Goal: Task Accomplishment & Management: Complete application form

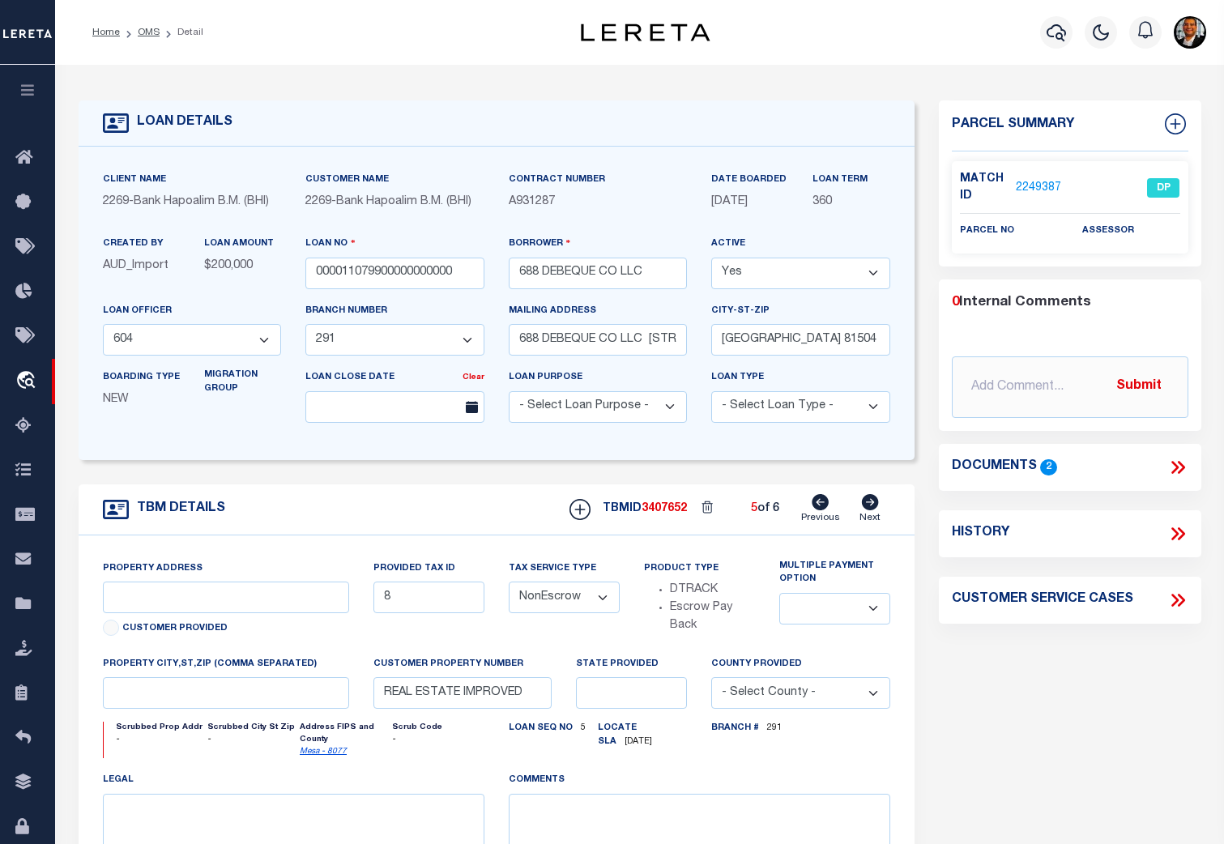
select select "139017"
select select "14751"
select select "NonEscrow"
click at [28, 828] on icon at bounding box center [28, 827] width 26 height 20
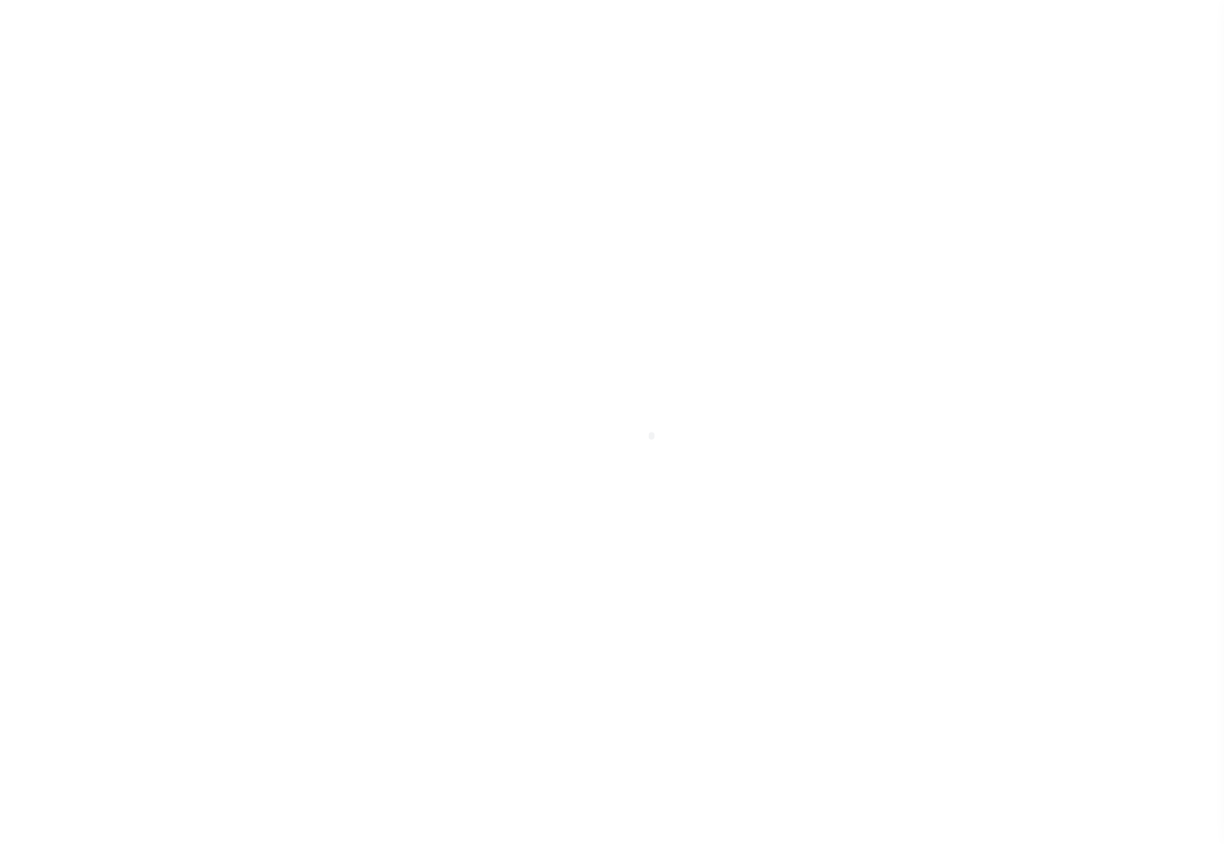
select select "100"
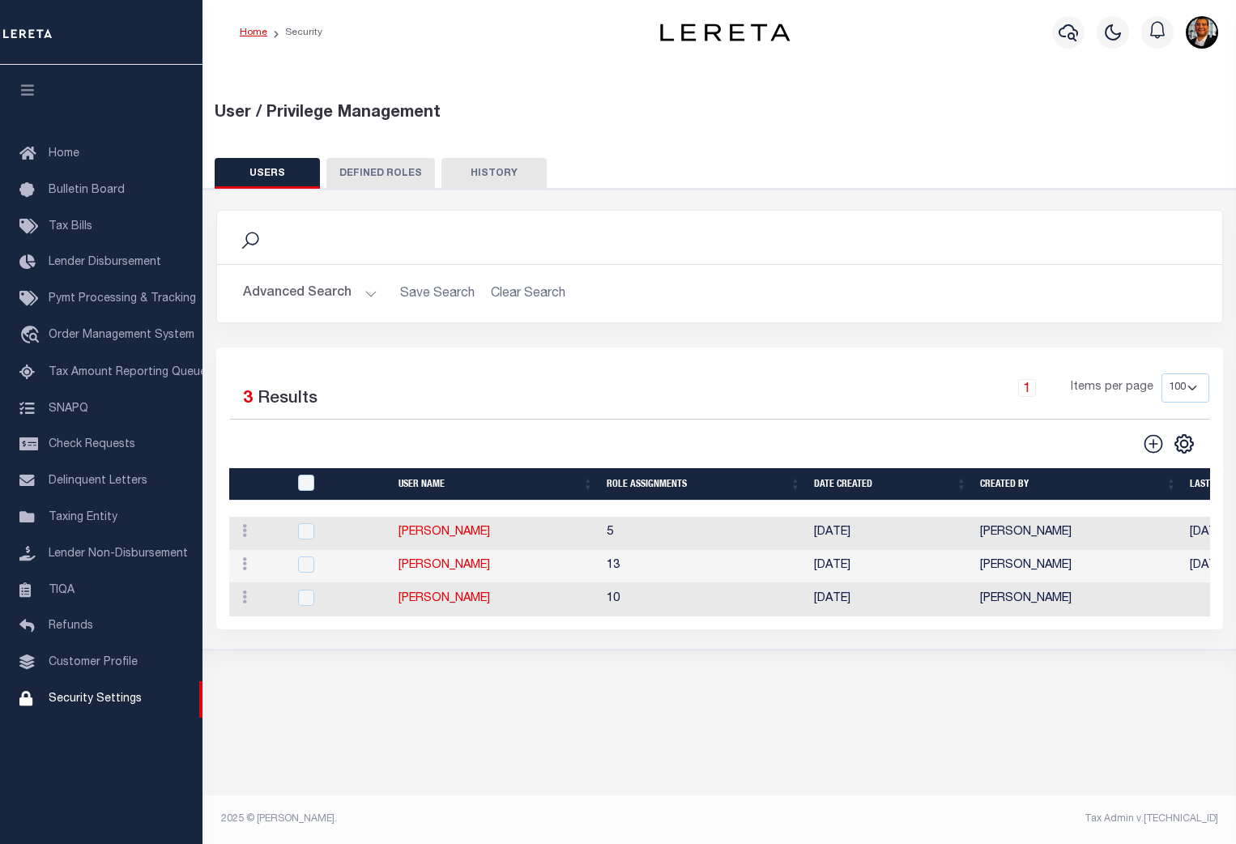
click at [261, 30] on link "Home" at bounding box center [254, 33] width 28 height 10
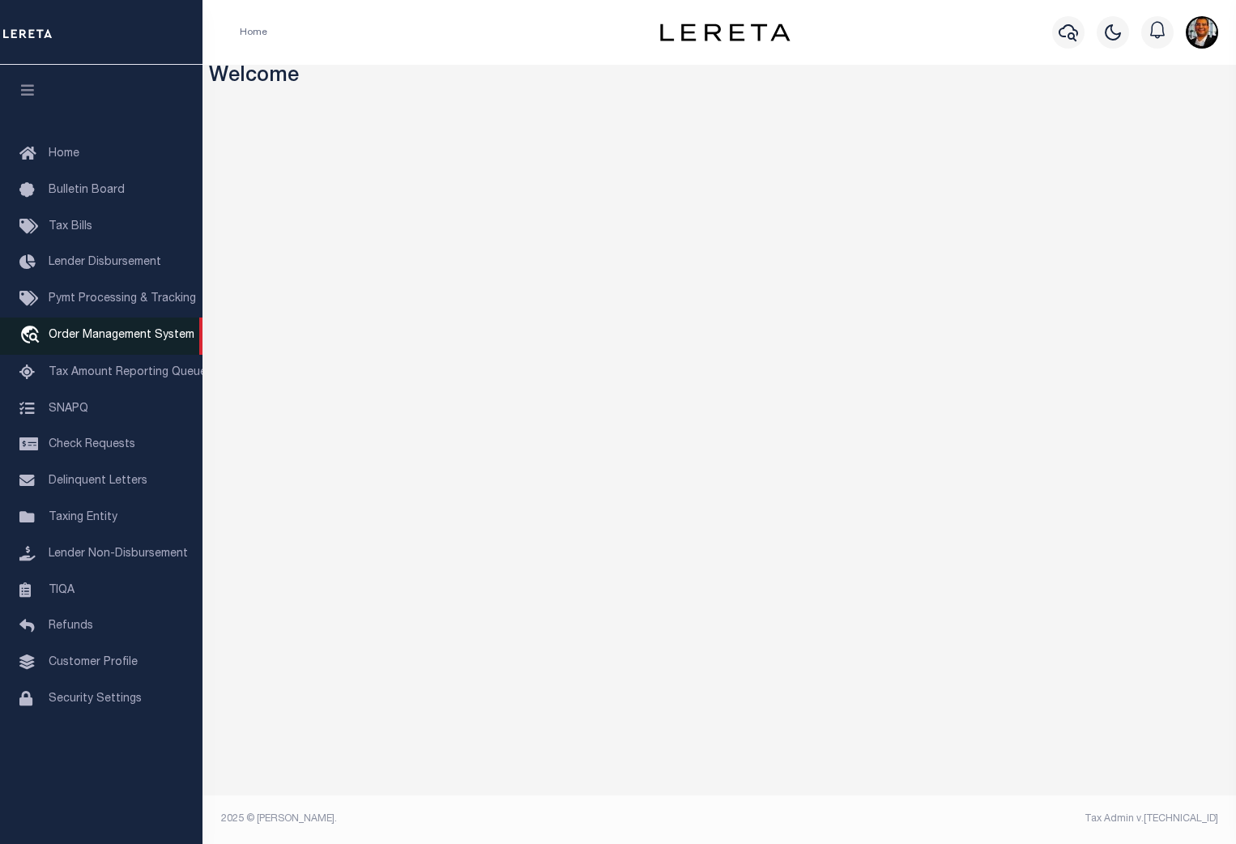
click at [106, 338] on span "Order Management System" at bounding box center [122, 335] width 146 height 11
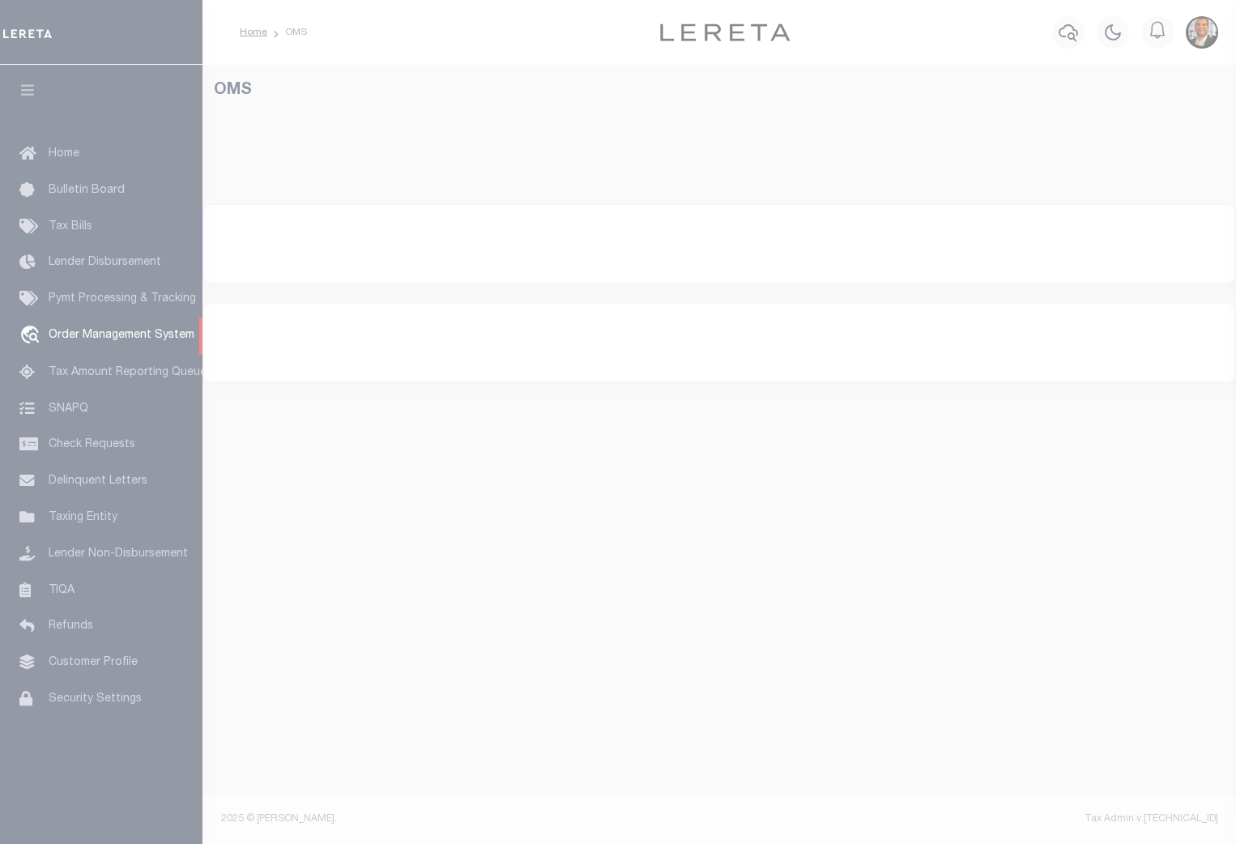
select select "200"
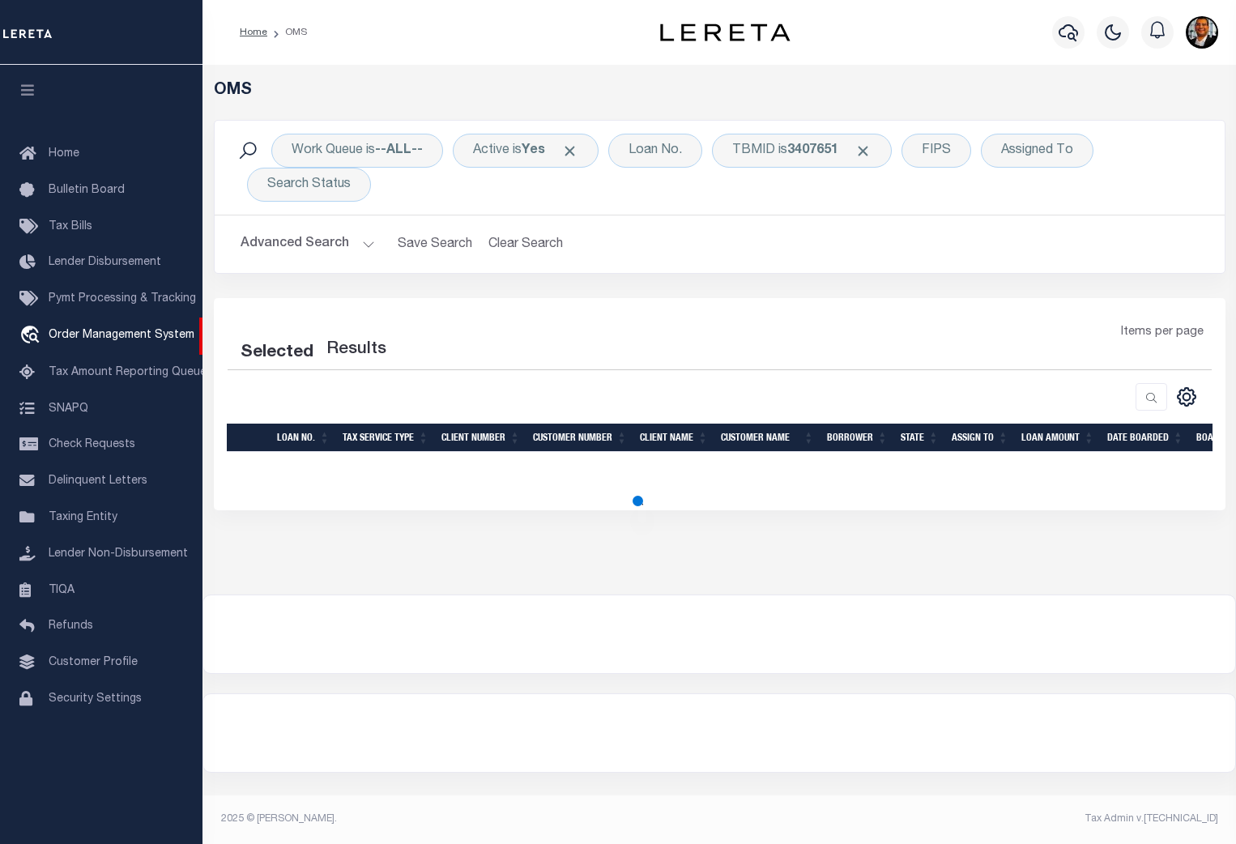
select select "200"
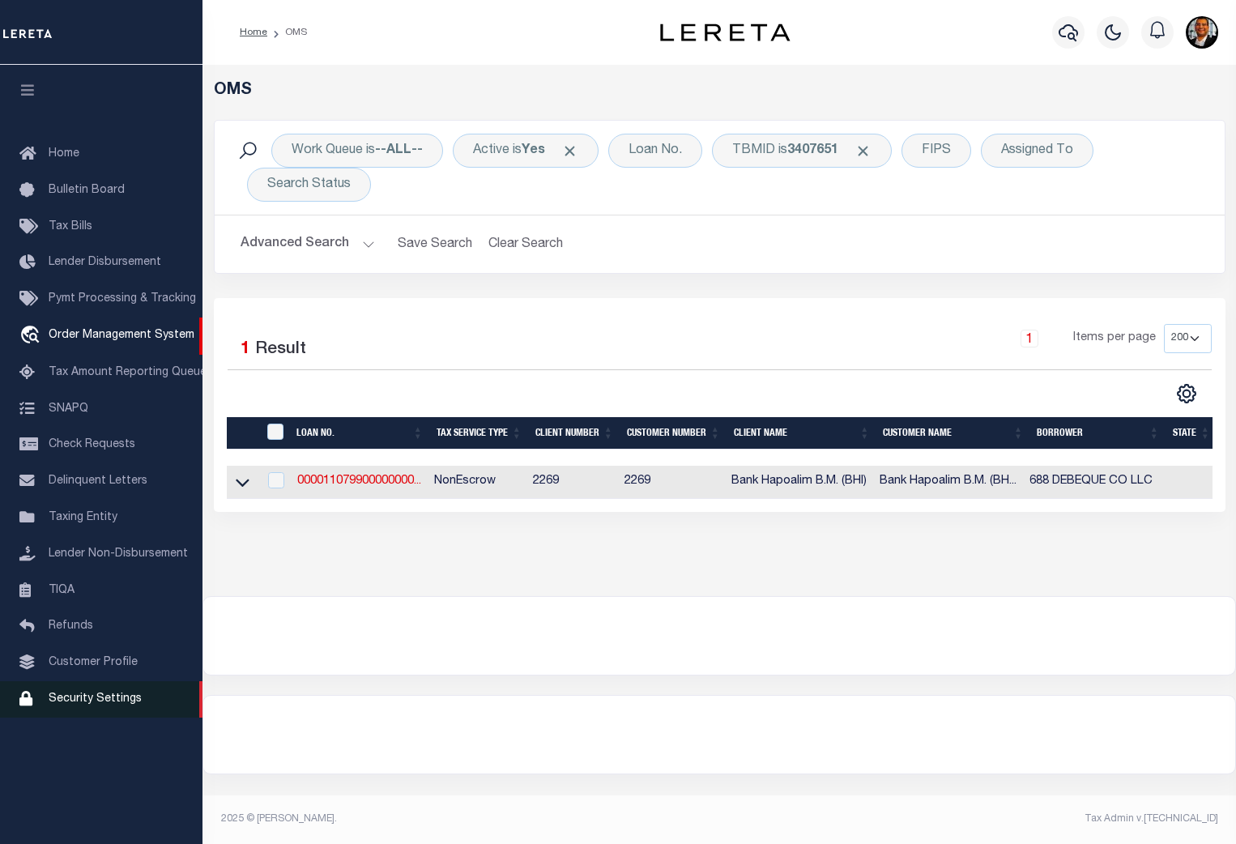
click at [98, 705] on span "Security Settings" at bounding box center [95, 698] width 93 height 11
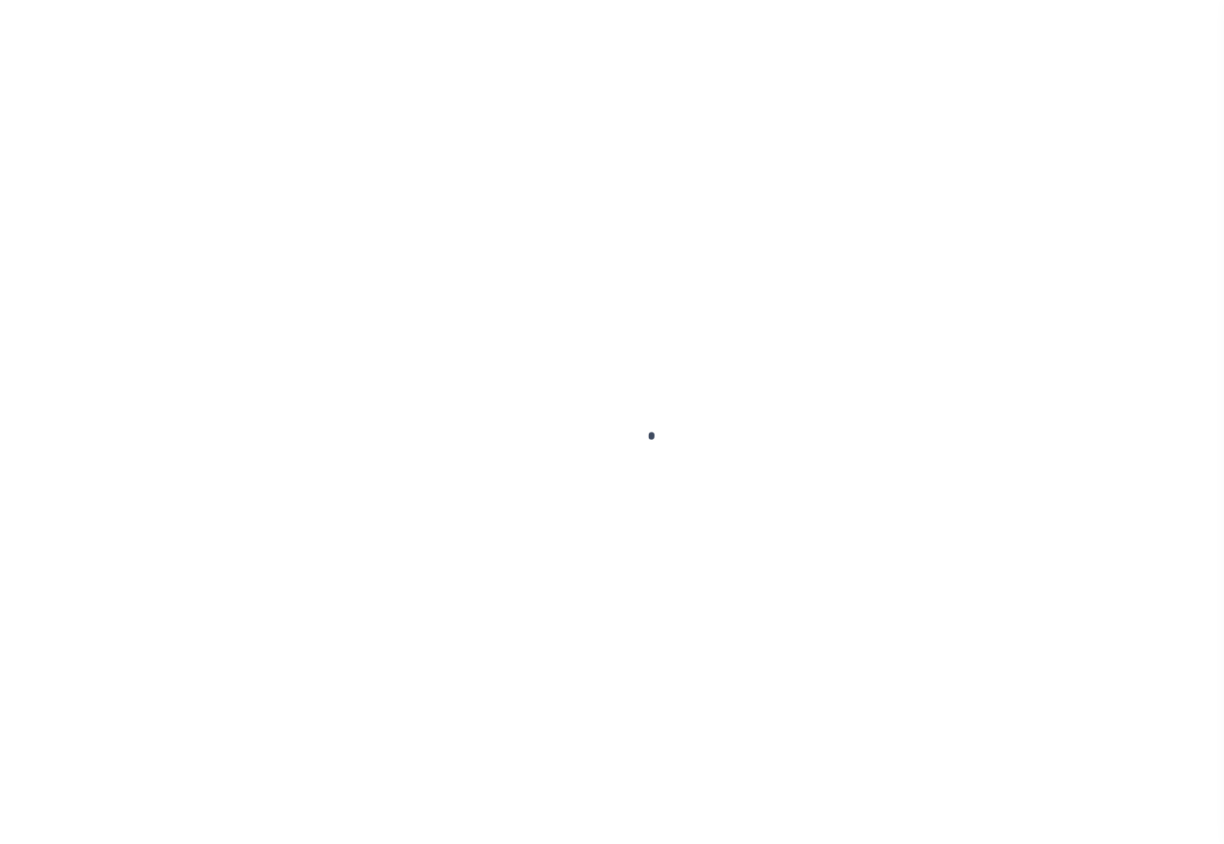
select select "100"
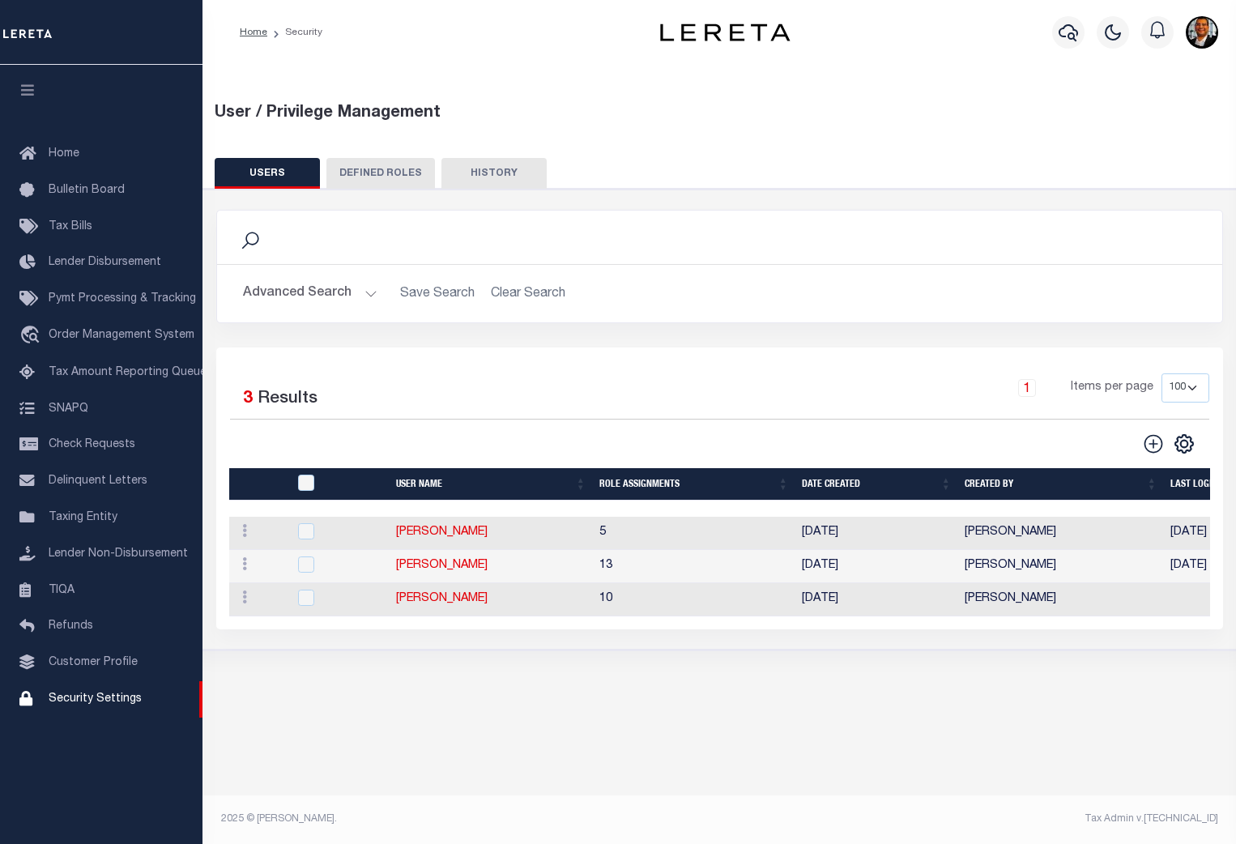
click at [361, 287] on button "Advanced Search" at bounding box center [310, 294] width 134 height 32
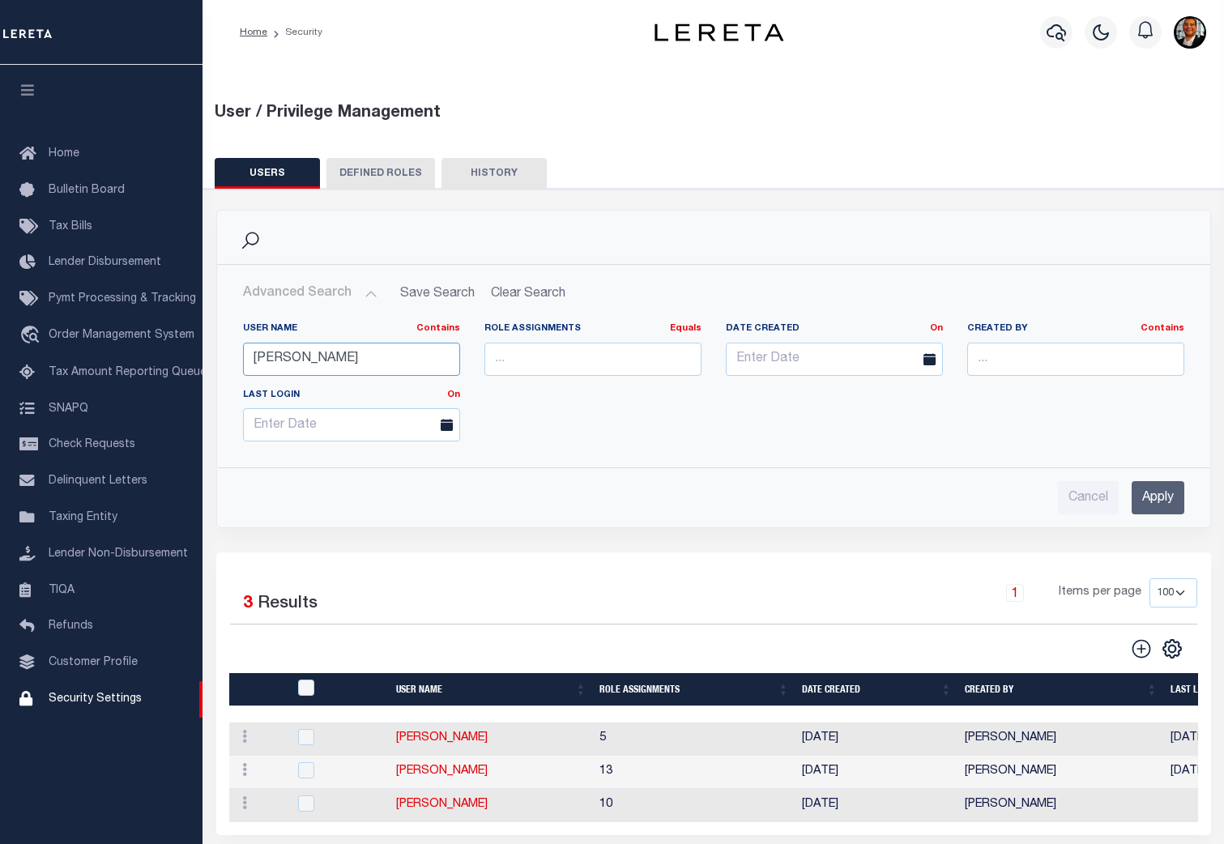
drag, startPoint x: 329, startPoint y: 368, endPoint x: 228, endPoint y: 362, distance: 100.6
click at [228, 362] on div "User Name Contains Contains Is Jackson Role Assignments Equals Equals Is Not Eq…" at bounding box center [713, 381] width 991 height 145
click at [1158, 500] on input "Apply" at bounding box center [1157, 497] width 53 height 33
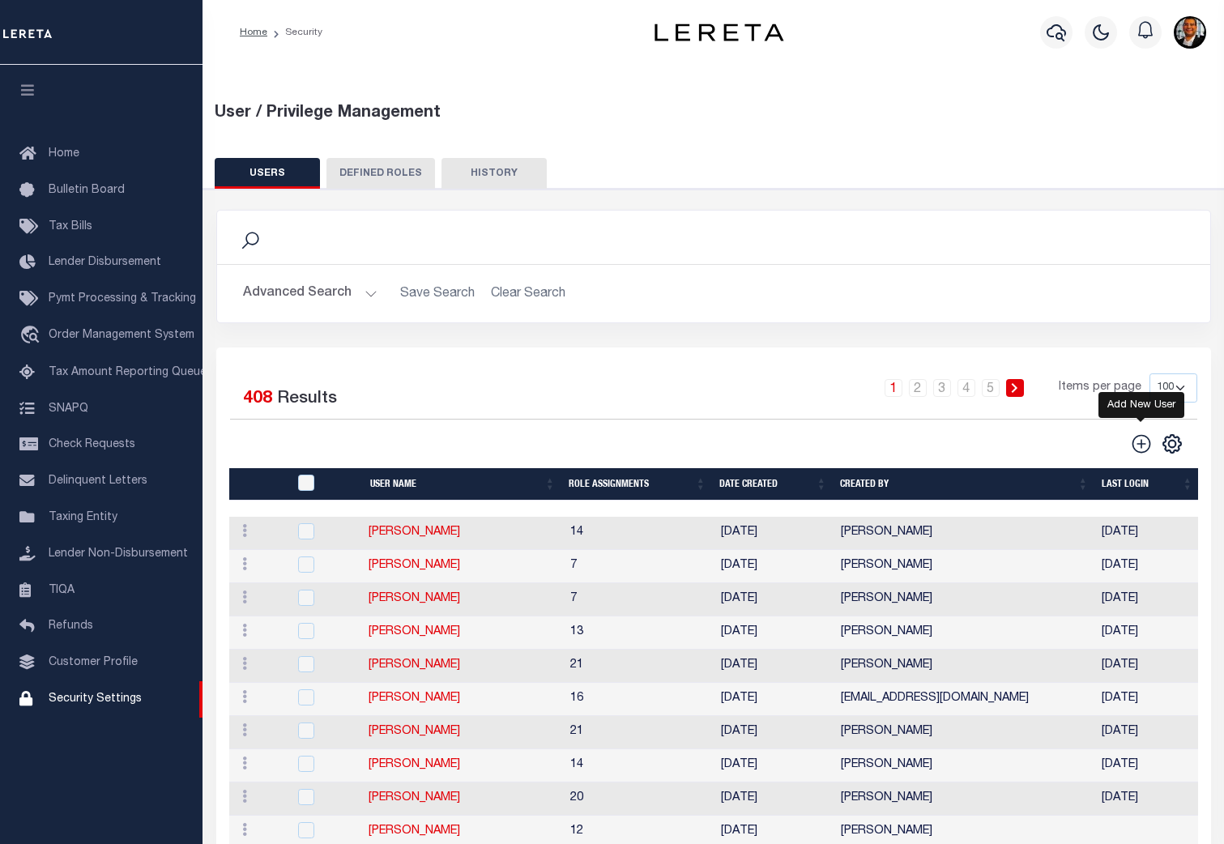
click at [1142, 441] on icon "" at bounding box center [1141, 443] width 21 height 21
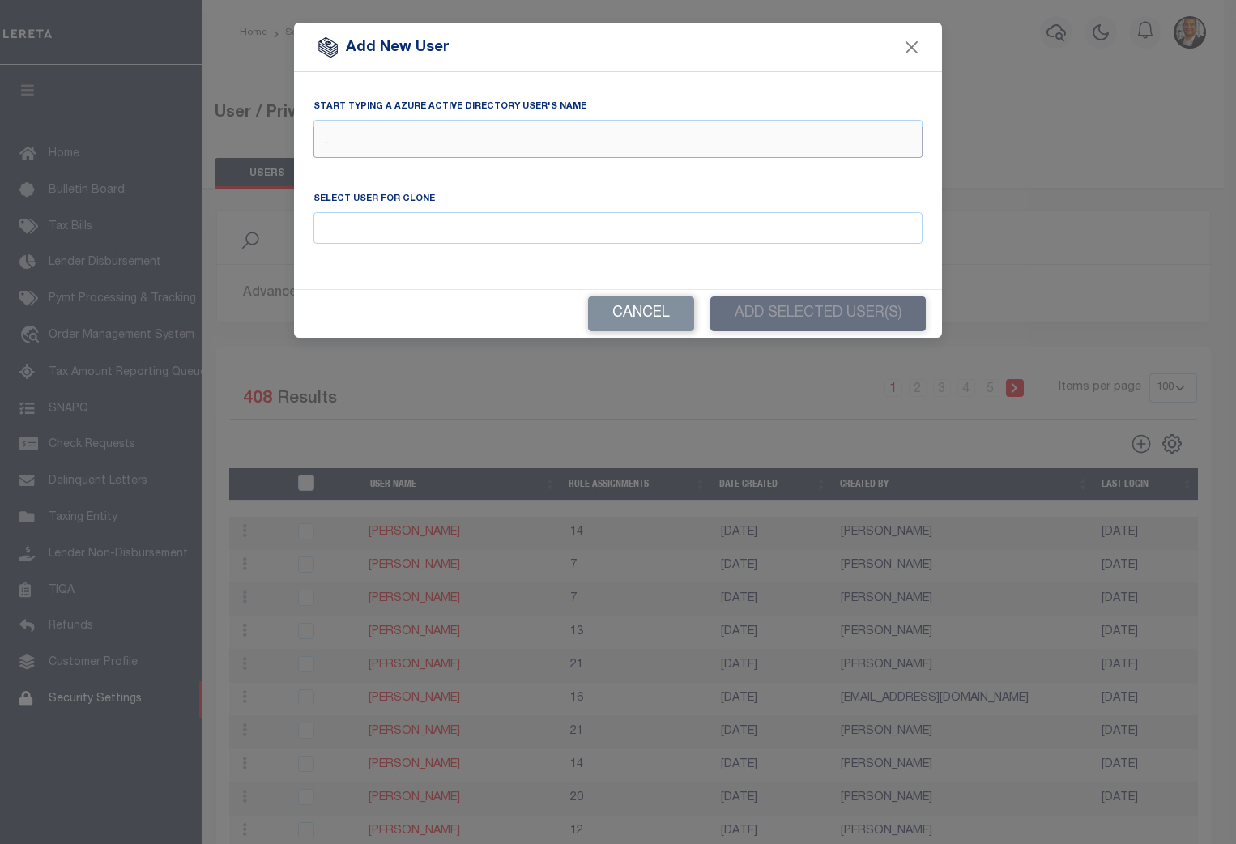
click at [356, 138] on input "text" at bounding box center [617, 142] width 609 height 31
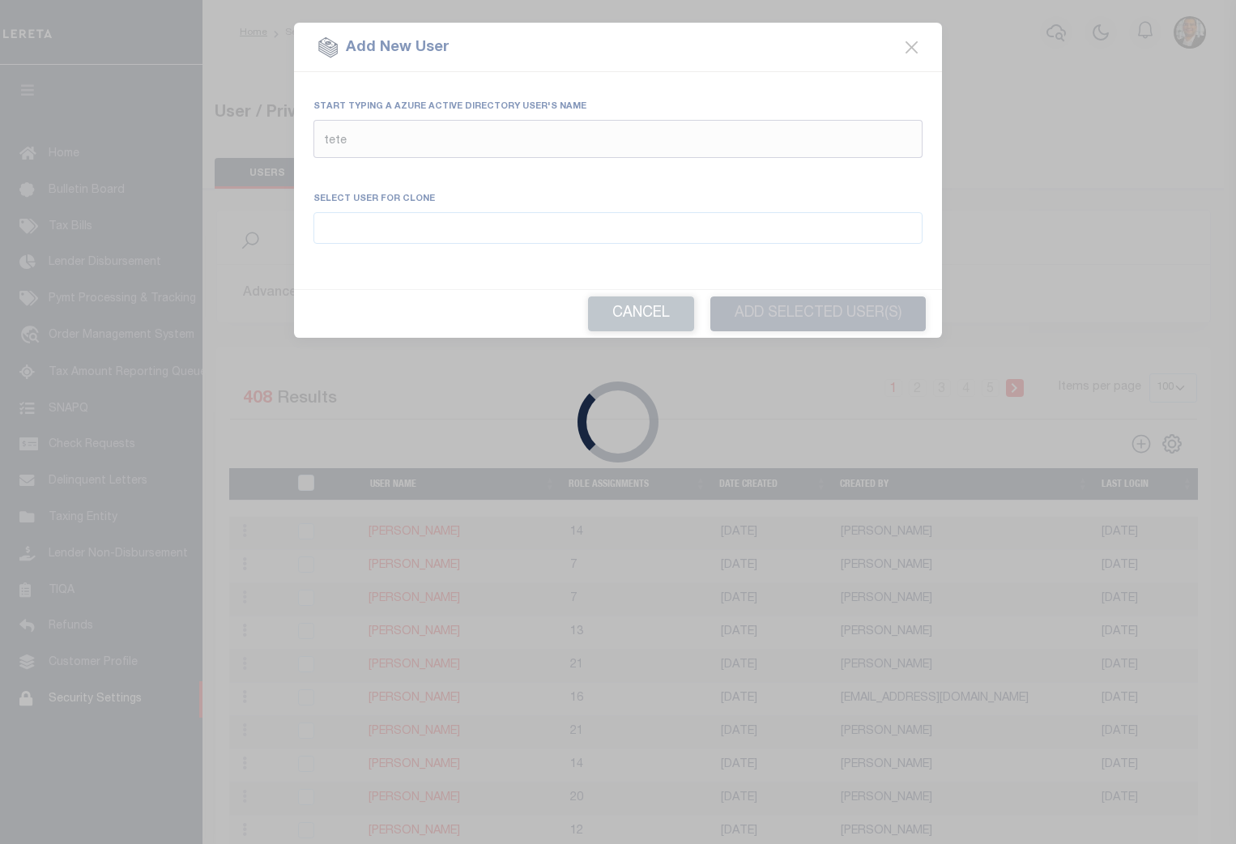
type input "teter"
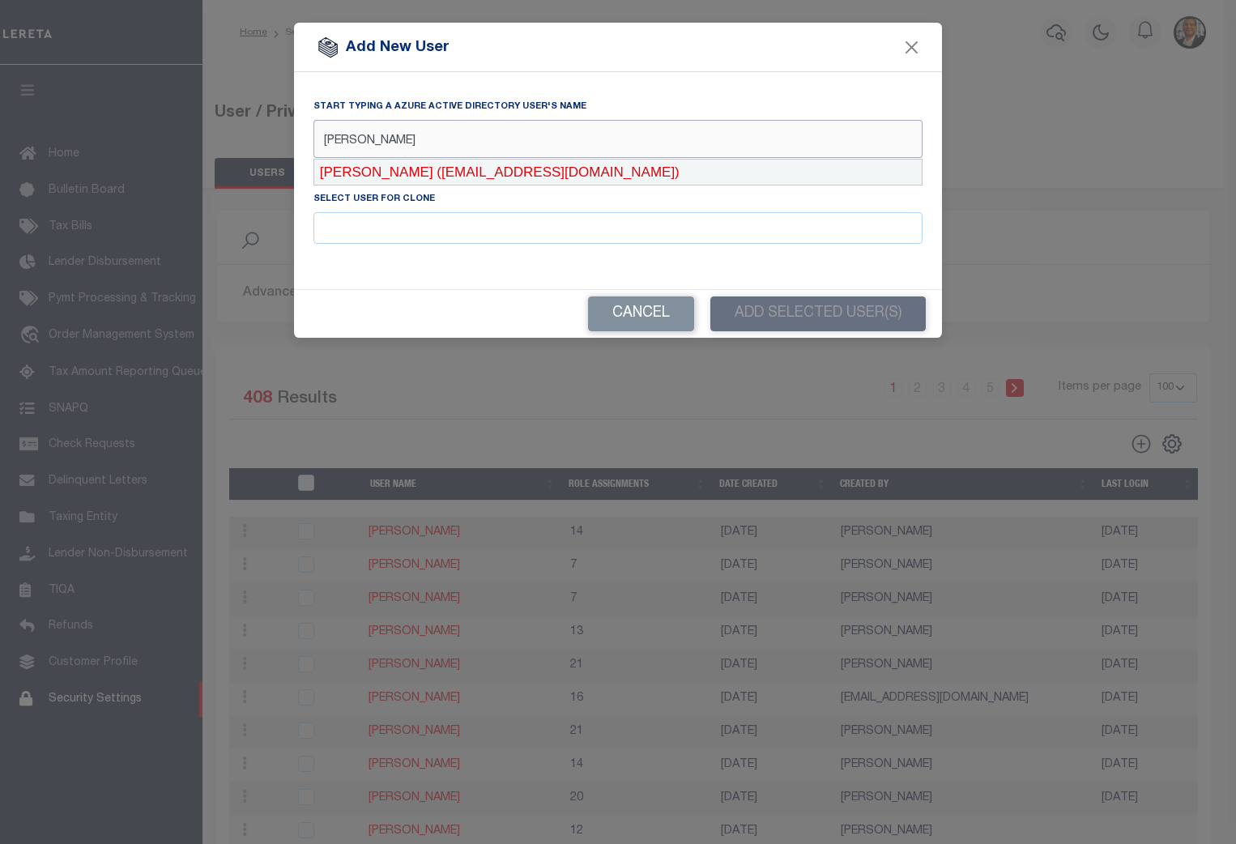
click at [393, 169] on div "Teter, Dustin (DTeter@lereta.net)" at bounding box center [617, 173] width 607 height 26
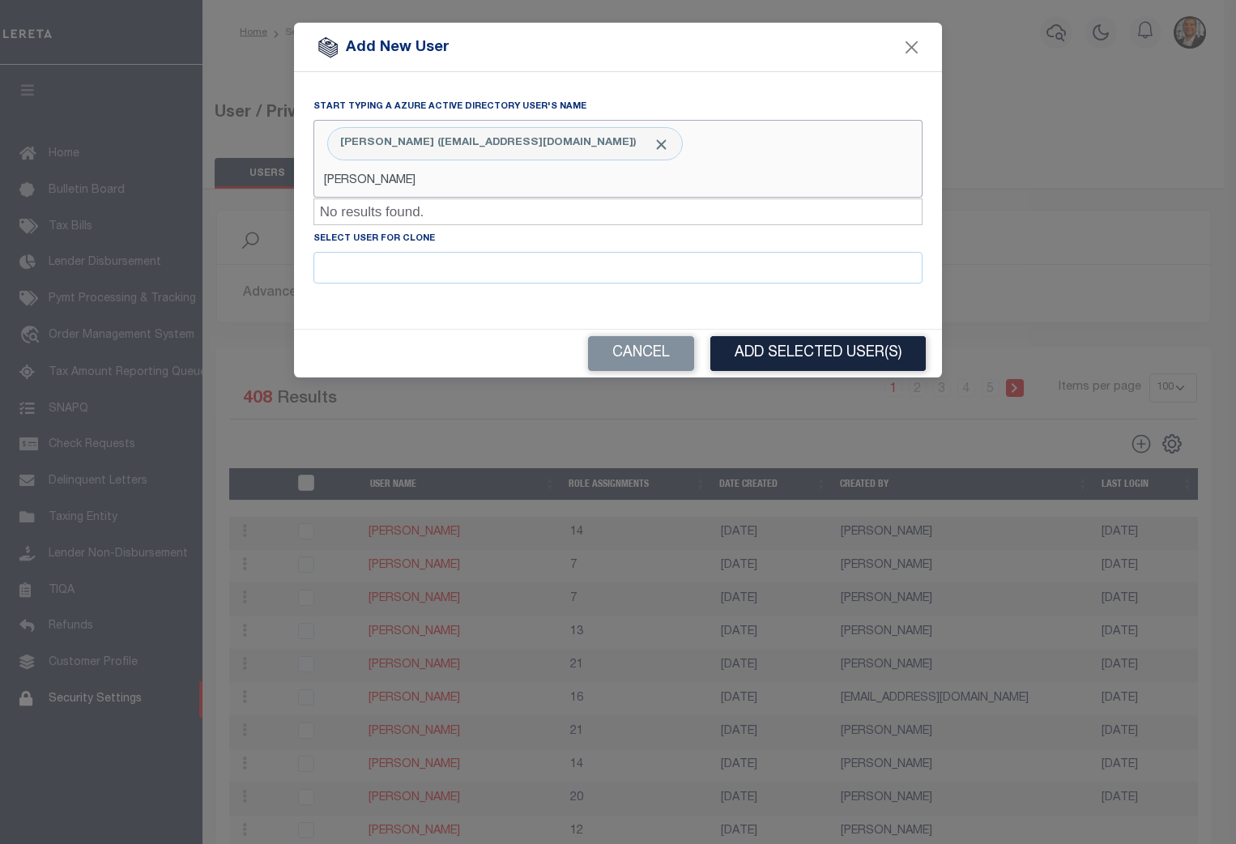
type input "dustin"
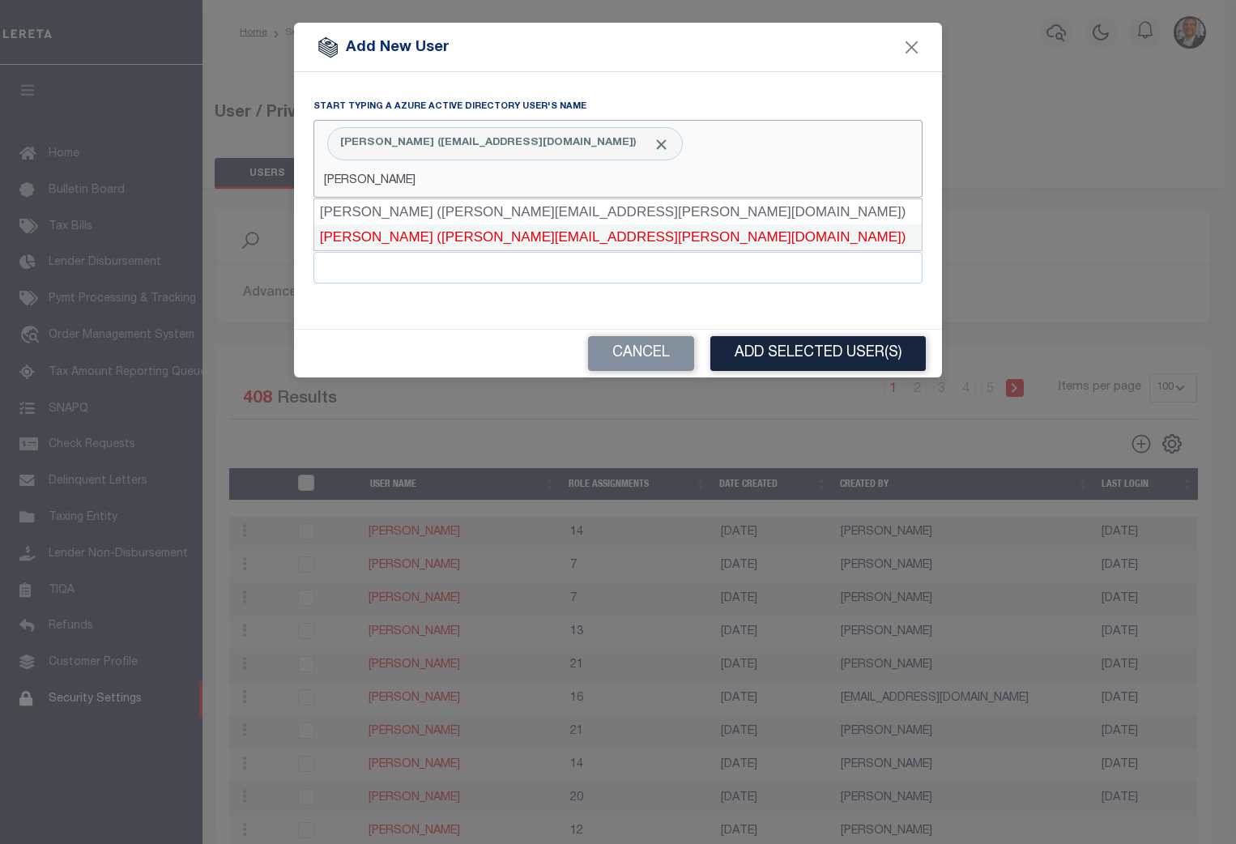
click at [371, 236] on div "Dustin Teter (Dustin.Teter@accumatch.com)" at bounding box center [617, 237] width 607 height 26
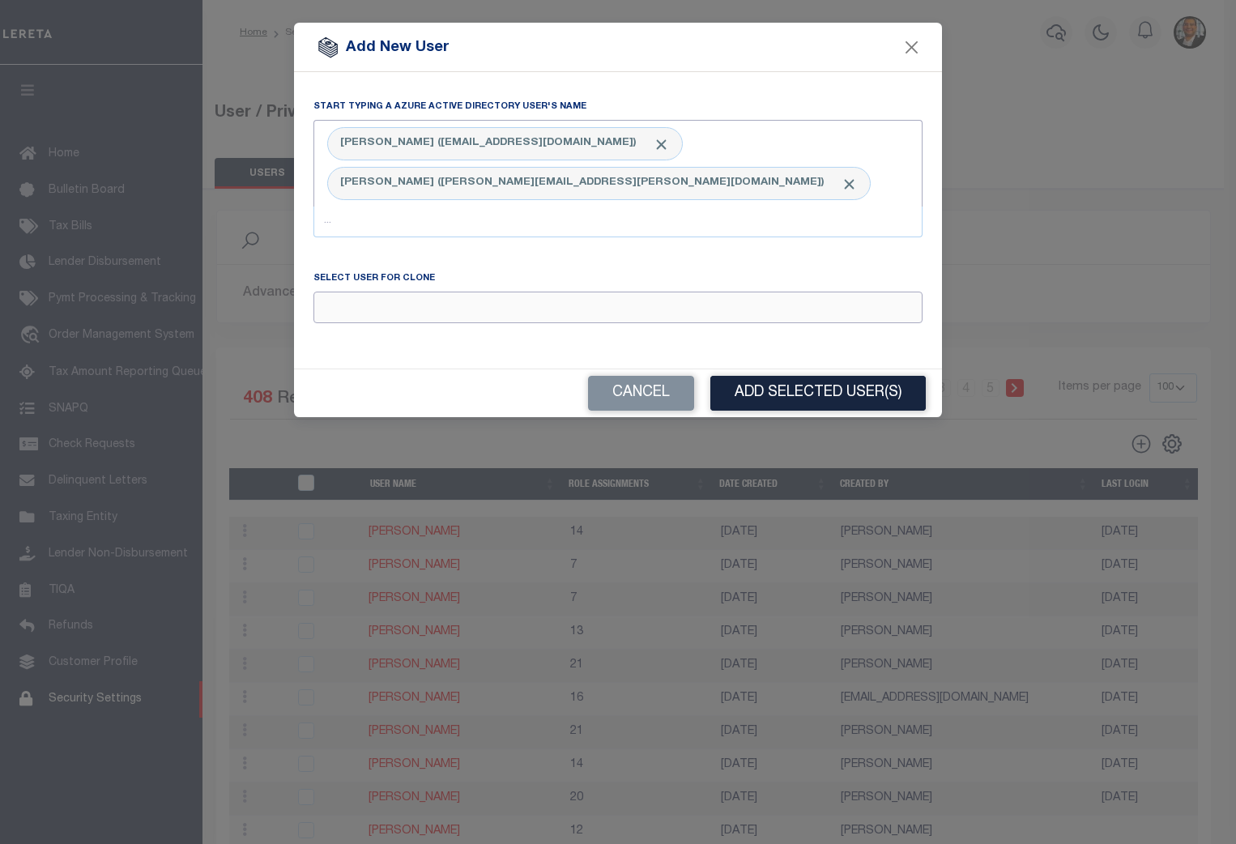
click at [346, 292] on input "Email" at bounding box center [617, 308] width 609 height 32
click at [382, 296] on div "Doolittle, Tyler" at bounding box center [617, 299] width 607 height 26
type input "Doolittle, Tyler"
click at [824, 376] on button "Add Selected User(s)" at bounding box center [817, 393] width 215 height 35
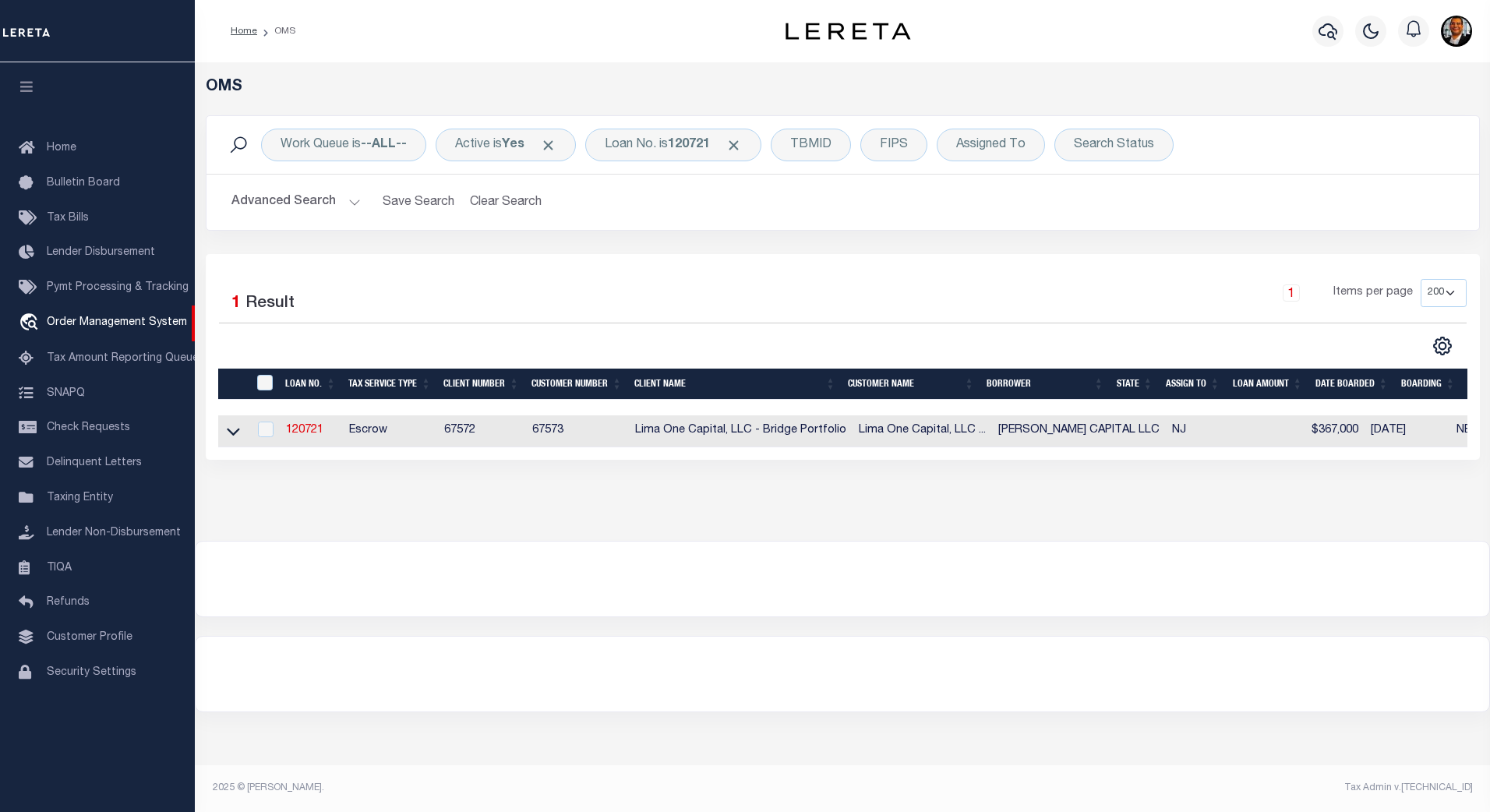
select select "200"
click at [306, 428] on link "120721" at bounding box center [304, 429] width 38 height 11
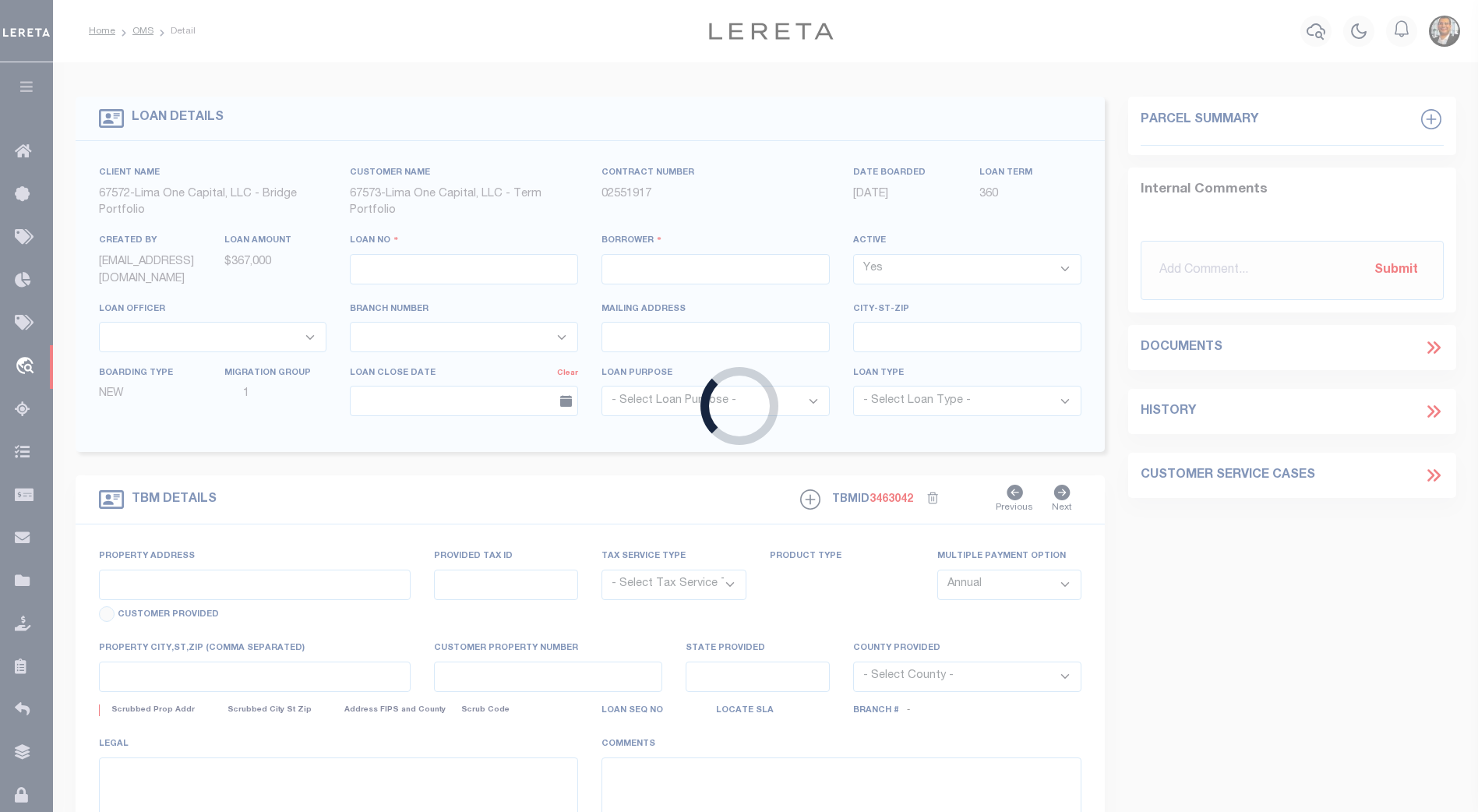
type input "120721"
type input "[PERSON_NAME] CAPITAL LLC"
select select
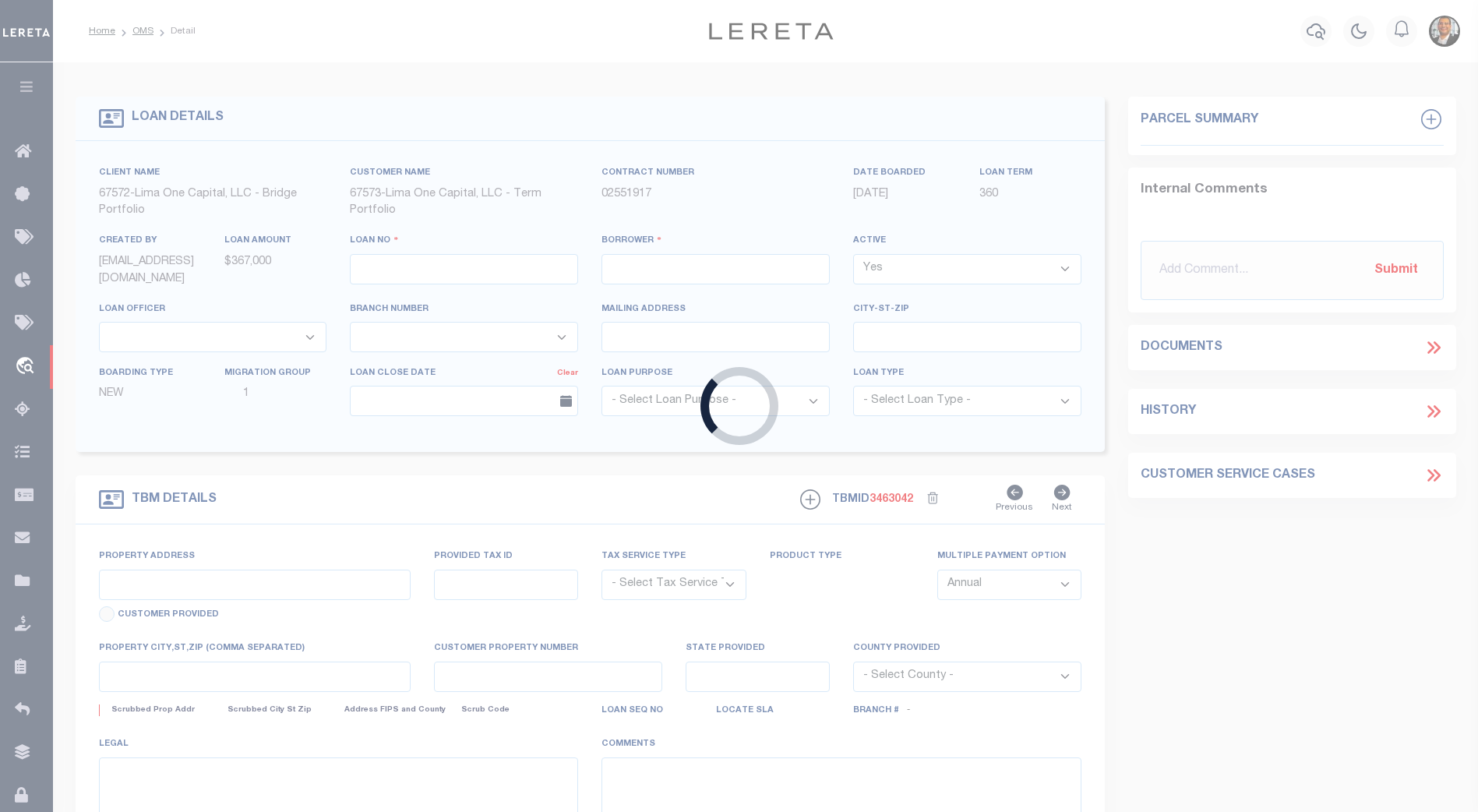
select select
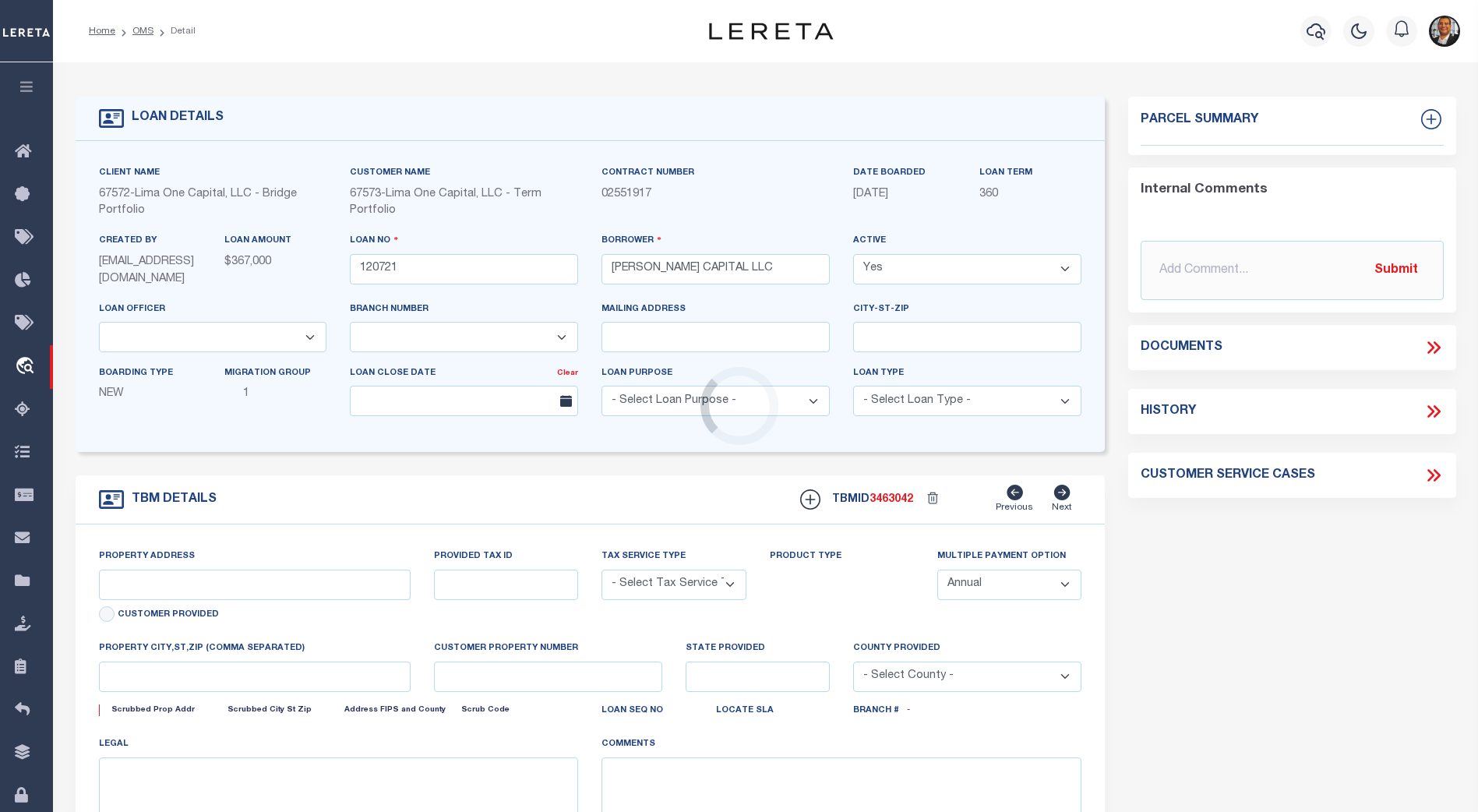
type input "24 RUNNYMEDE CT"
radio input "true"
select select "Escrow"
select select
type input "WHIPPANY NJ 07981"
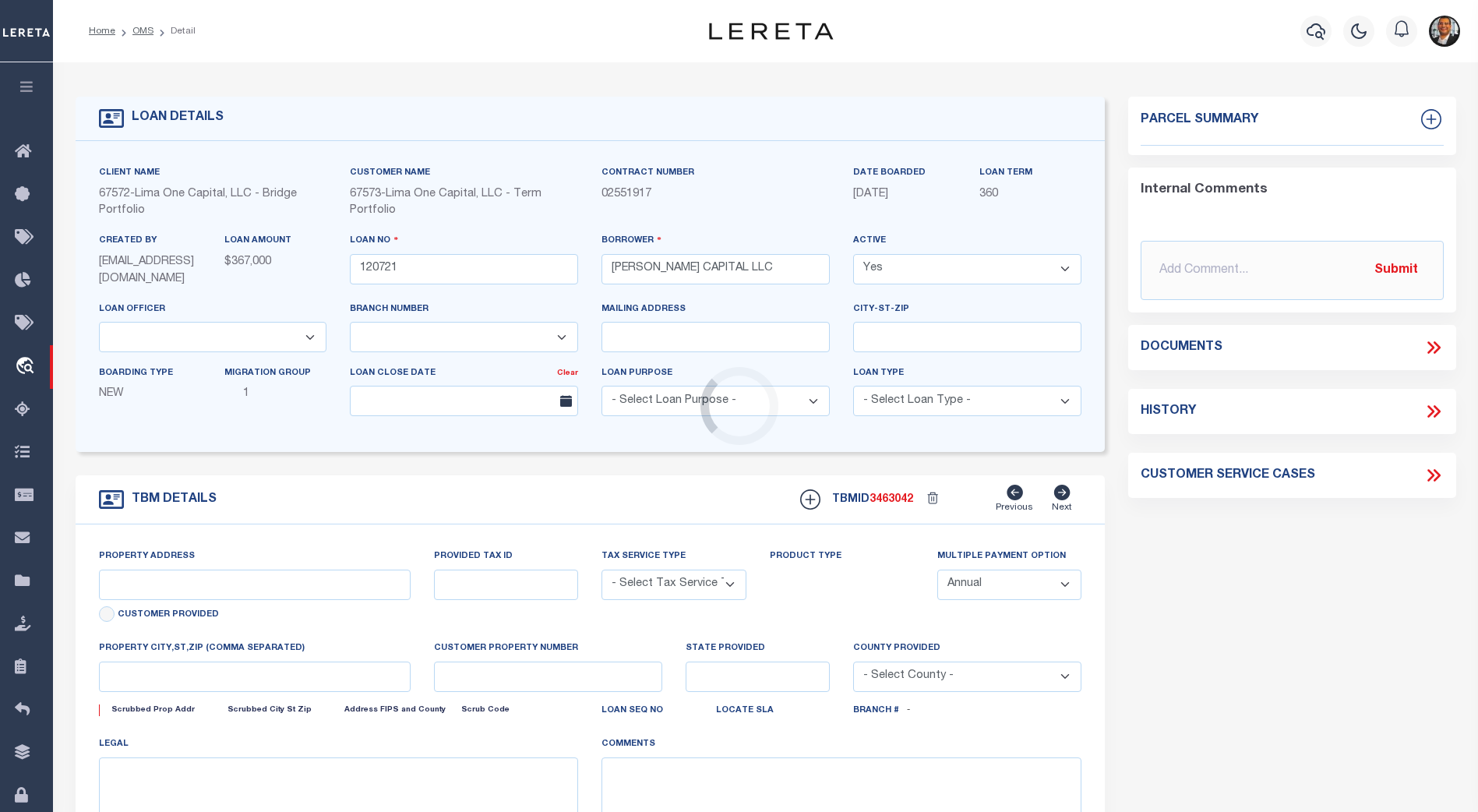
type input "120721-1"
type input "NJ"
type textarea "COLLECTOR: ENTITY: PARCEL: 1"
type textarea "Compare"
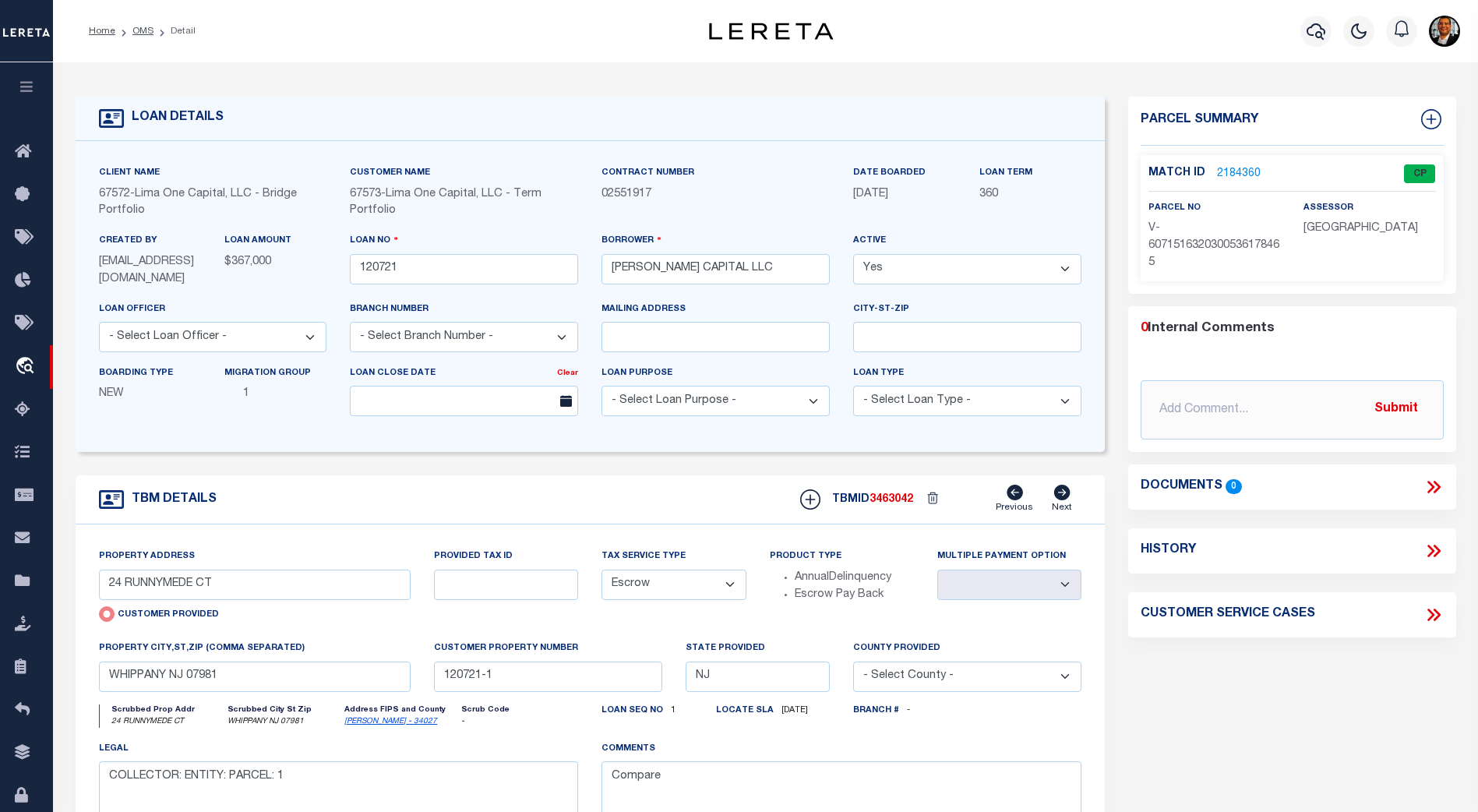
type input "104409201"
type input "HCA MODEL FUND 2014-3 LP"
select select
type input "[DATE]"
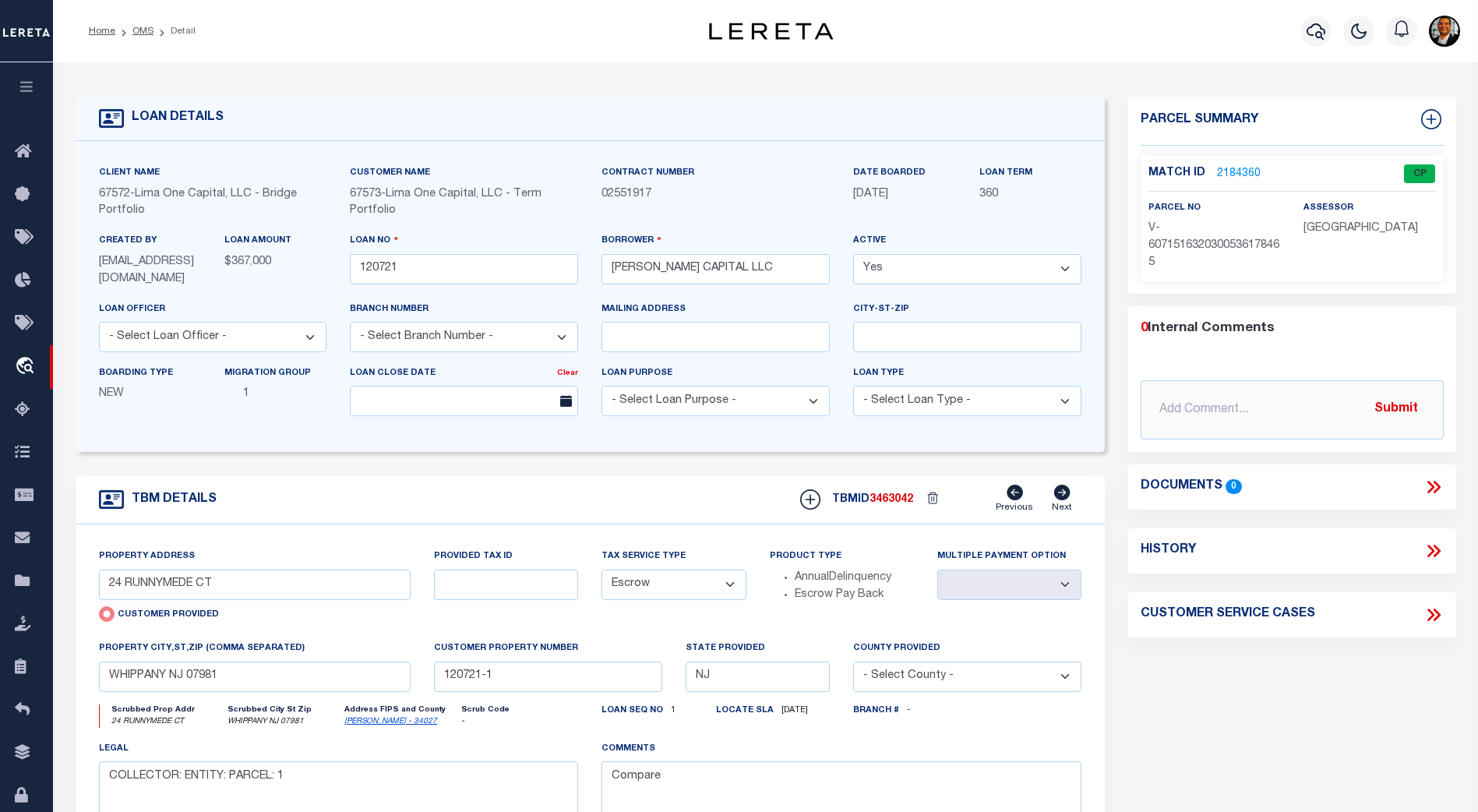
select select "20"
select select "NonEscrow"
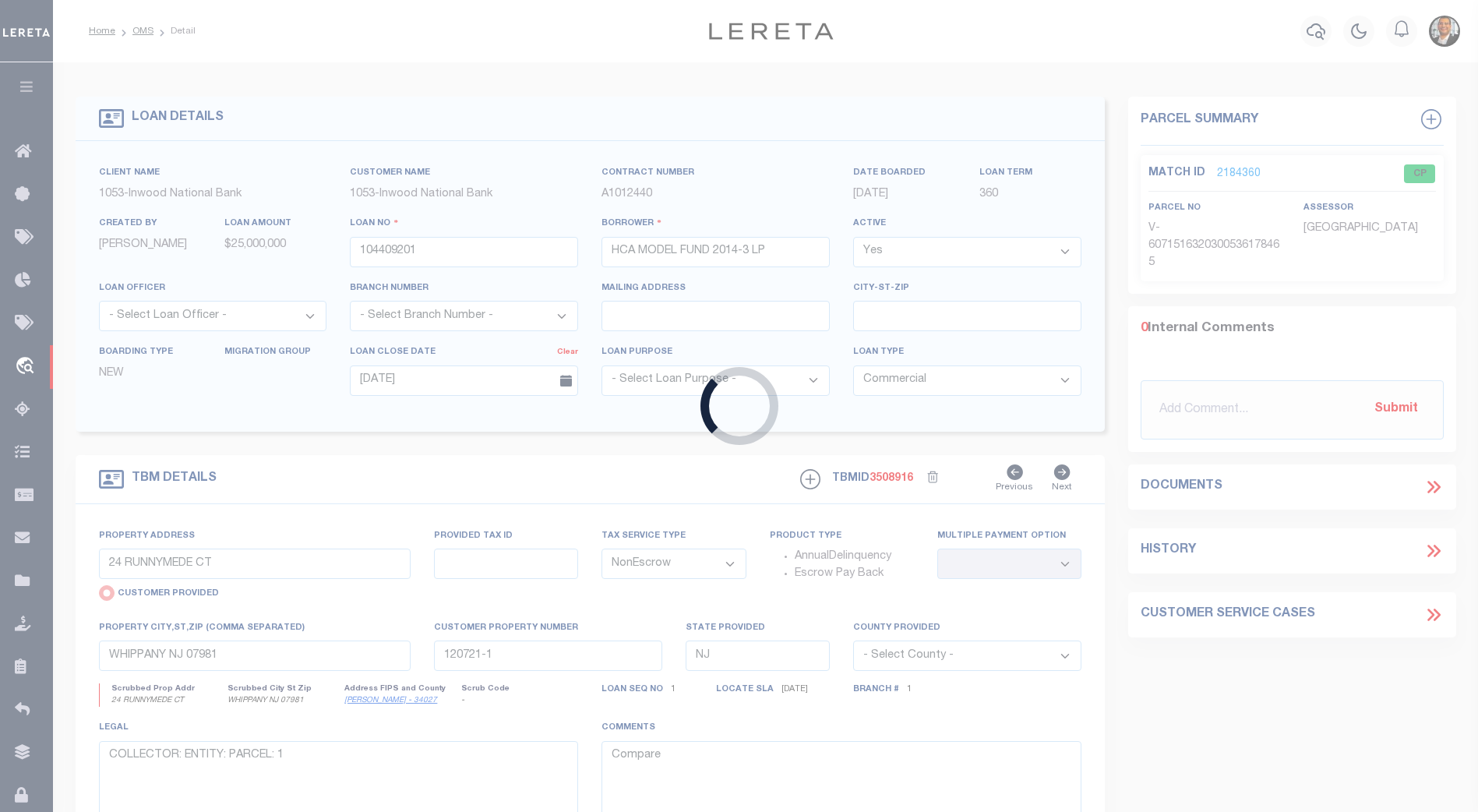
type input "[STREET_ADDRESS]"
radio input "false"
type input "30-22-30-8861-00010"
select select
type input "ORLANDO FL 32803-6502"
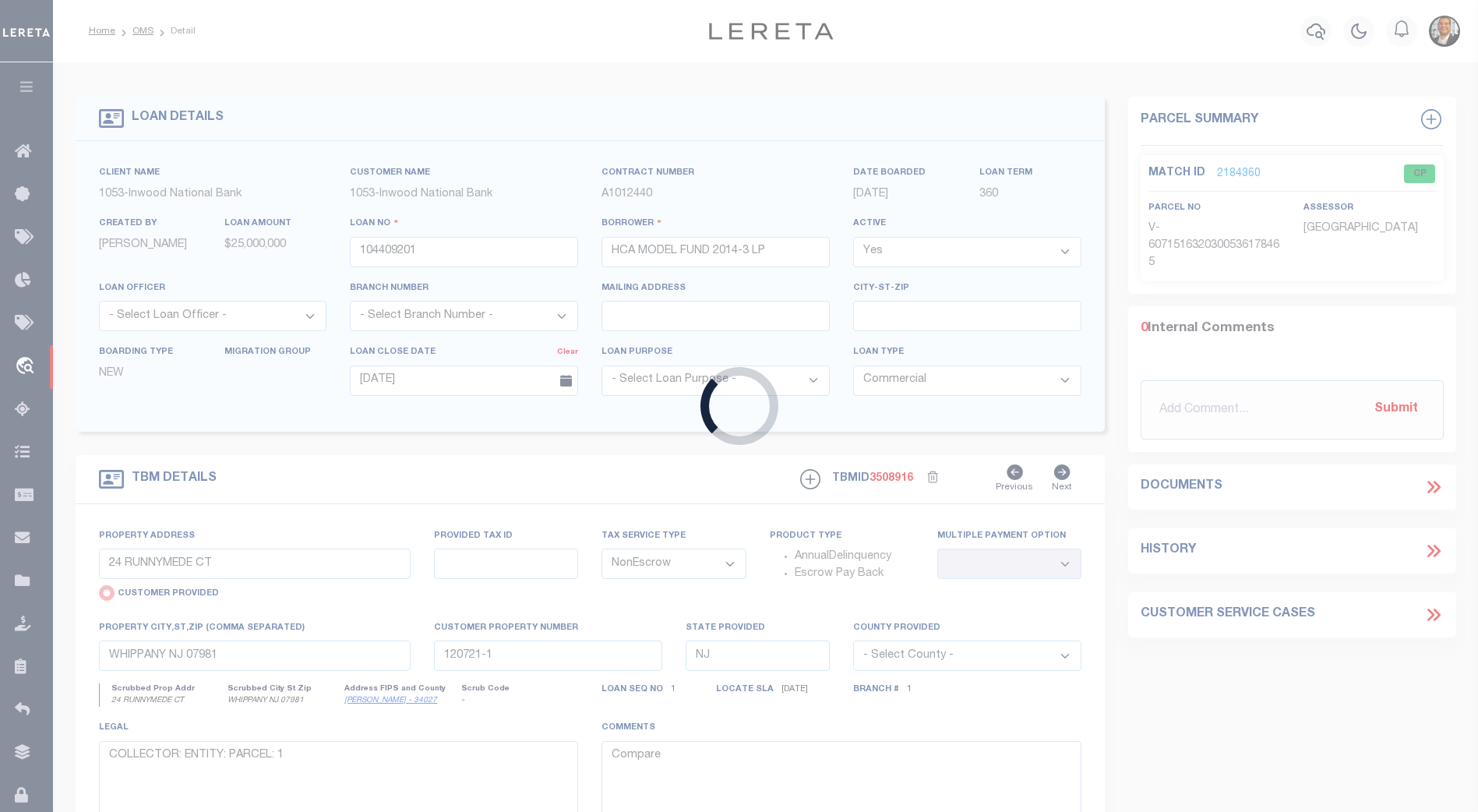
type input "FL"
select select
type textarea "VDARA PHASE 2 111/14 LOT 1"
select select "14140"
select select "91"
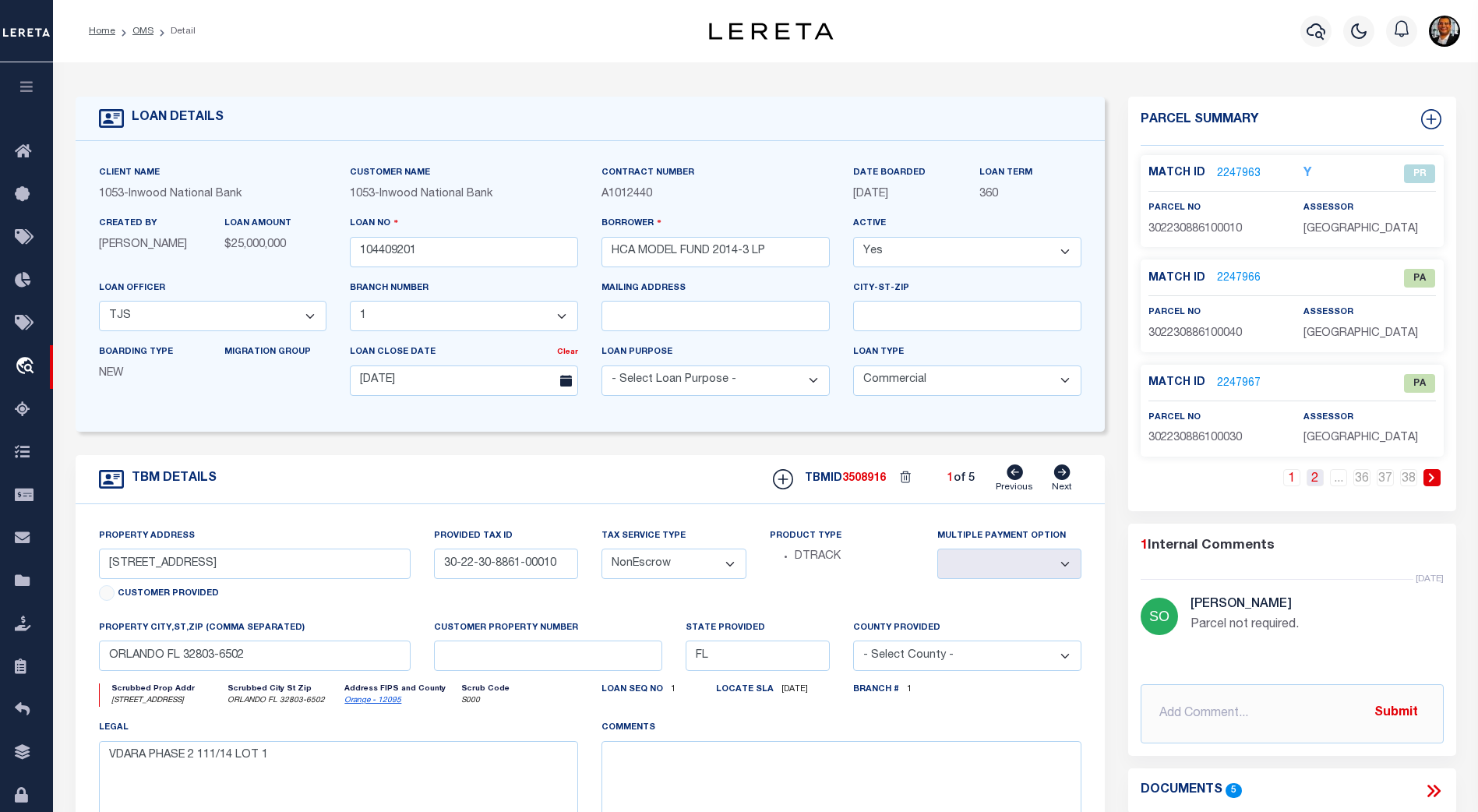
click at [1313, 479] on link "2" at bounding box center [1315, 478] width 17 height 17
click at [1316, 477] on link "3" at bounding box center [1315, 478] width 17 height 17
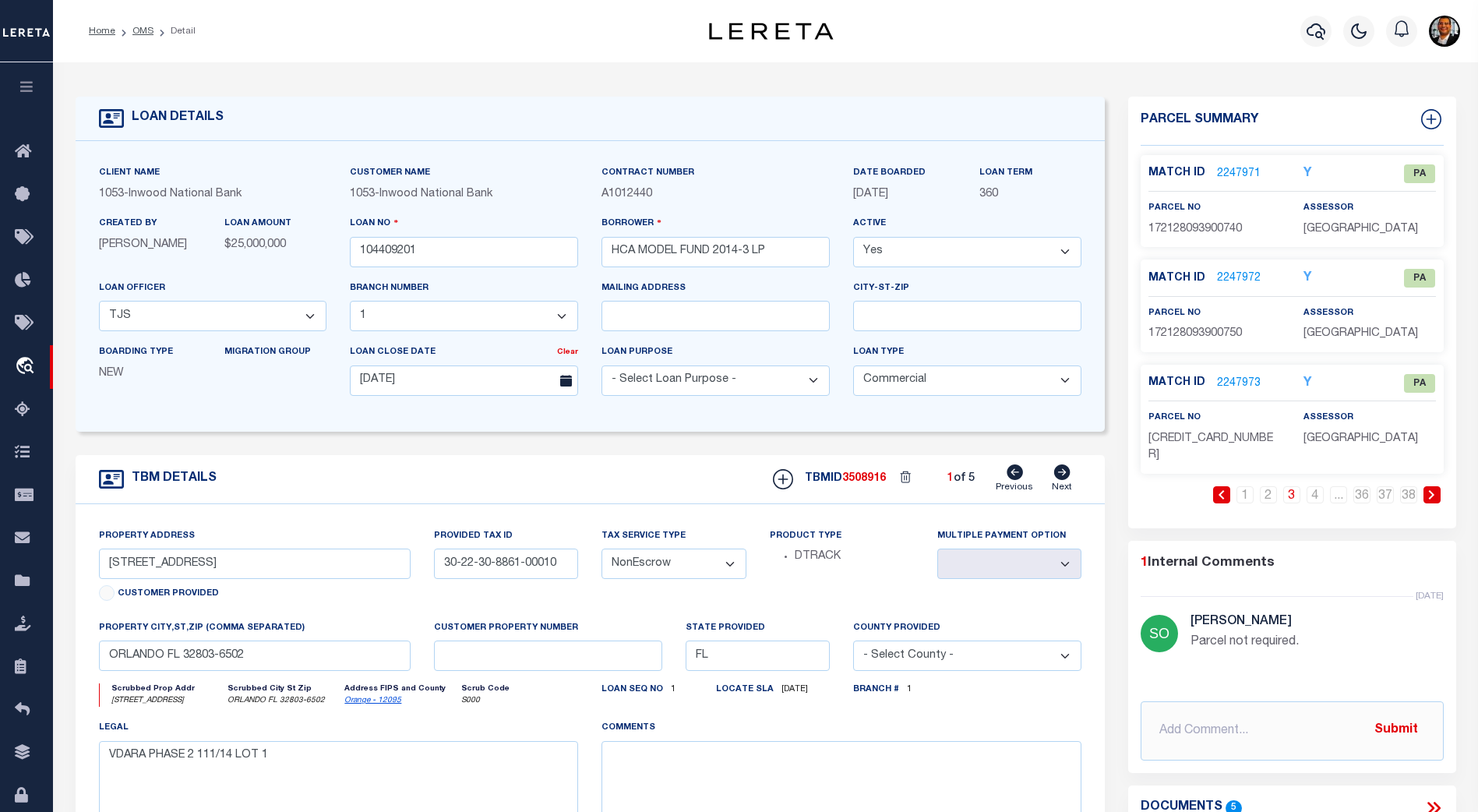
click at [1062, 477] on icon at bounding box center [1062, 472] width 16 height 15
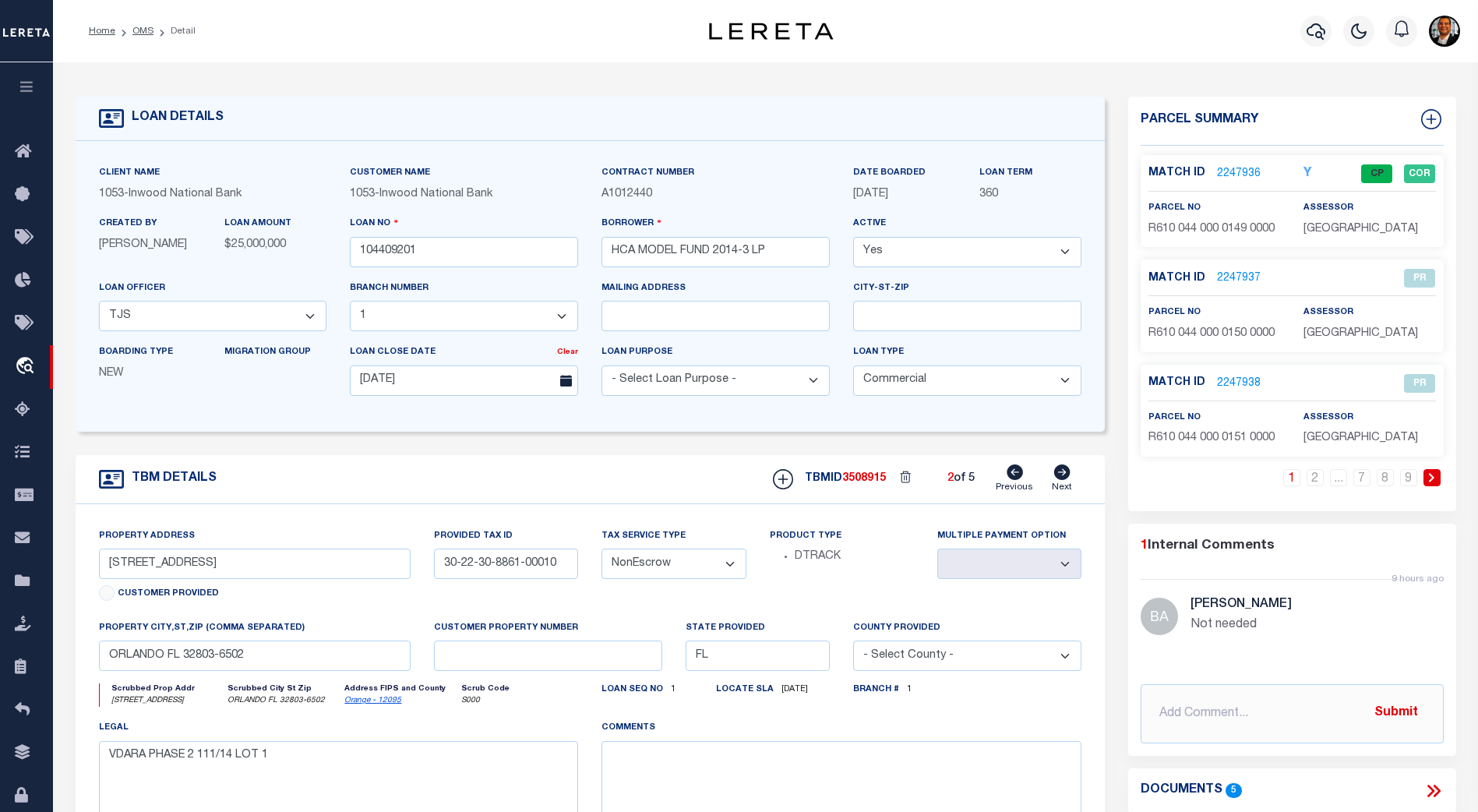
type input "2 [PERSON_NAME]"
type input "R61004400001490000"
select select
type input "BLUFFTON SC 29910-4561"
type input "SC"
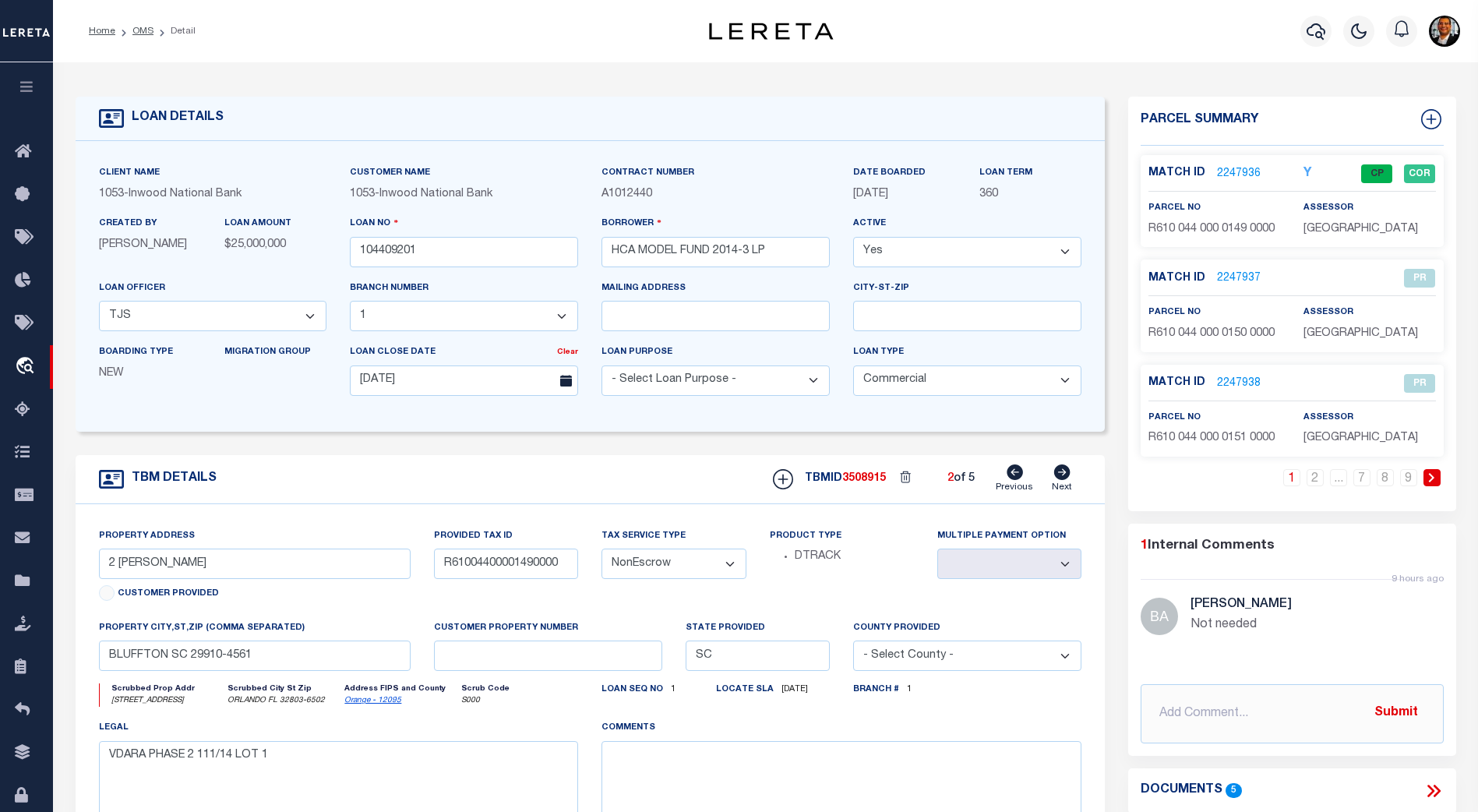
select select
type textarea "LOT 193 LAKES AT [GEOGRAPHIC_DATA] PH1A POR OF PARCEL 9D-2 PB154 PG169"
click at [1314, 481] on link "2" at bounding box center [1315, 478] width 17 height 17
click at [1060, 478] on icon at bounding box center [1062, 472] width 16 height 15
type input "[STREET_ADDRESS]"
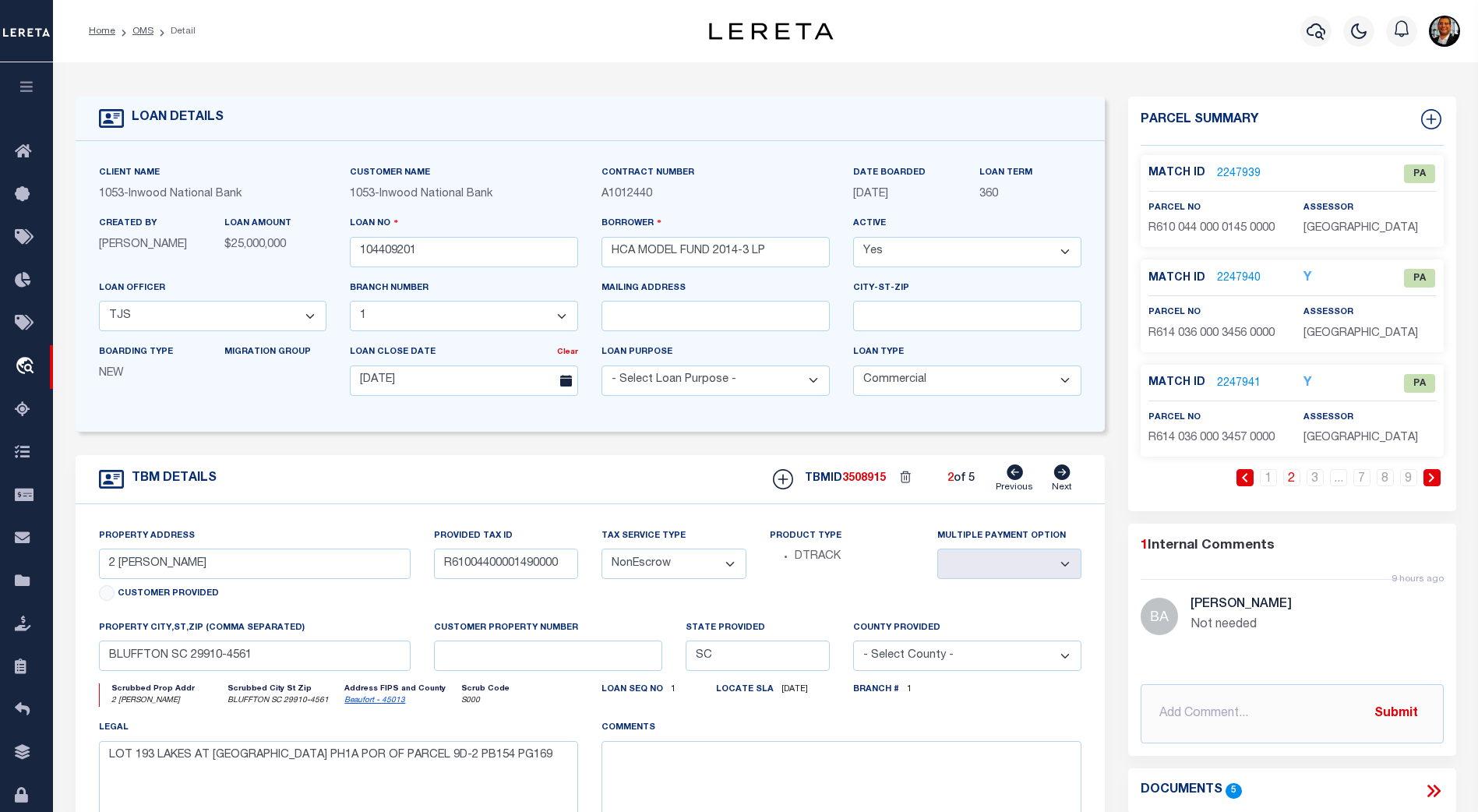
type input "3527945"
select select
type input "DUNNELLON FL 34434"
type input "FL"
type textarea "[GEOGRAPHIC_DATA] UNIT 24 PB 7 PG 134 LOTS 20 & 21 BLK 1060"
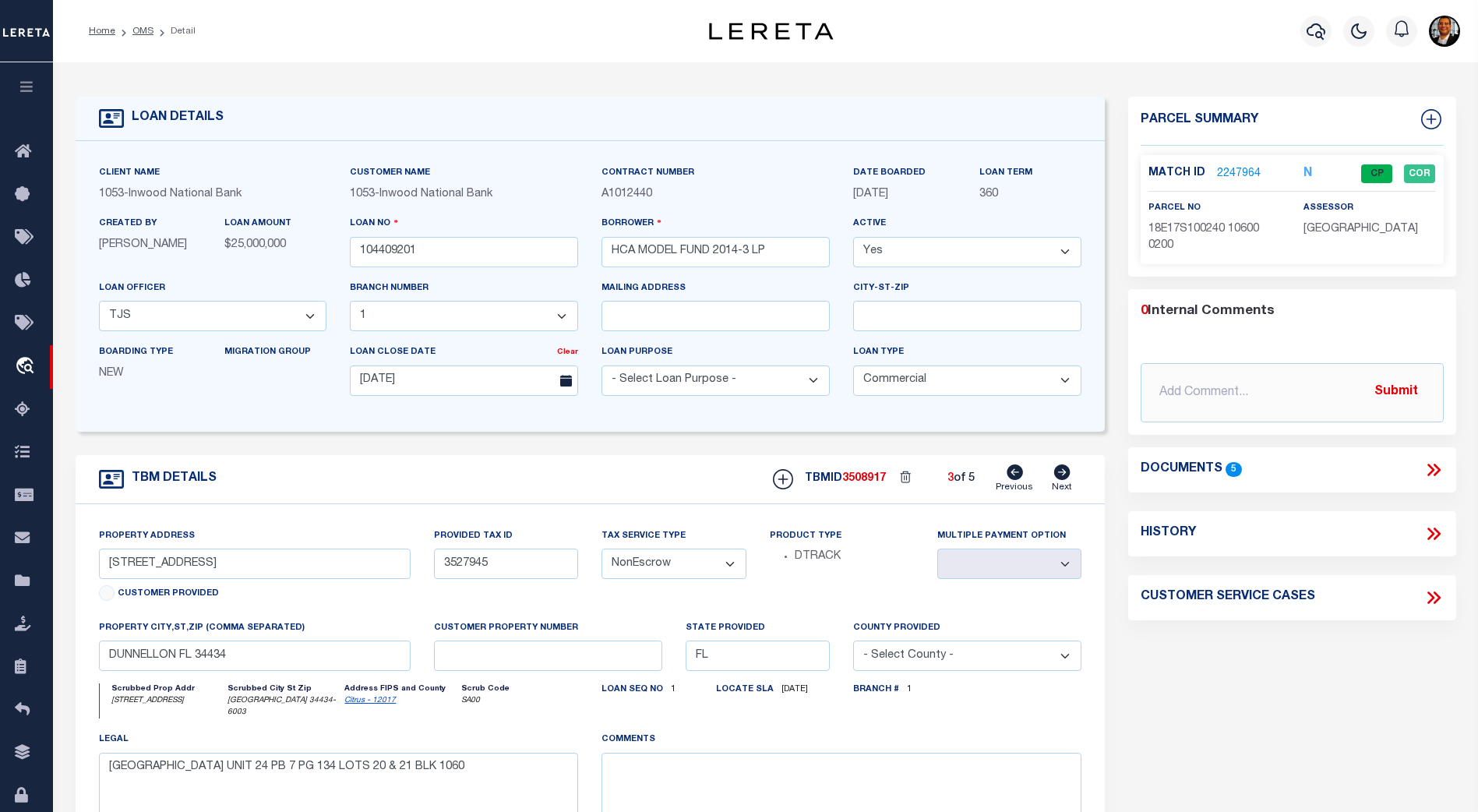
click at [1060, 478] on icon at bounding box center [1062, 472] width 16 height 15
type input "[STREET_ADDRESS]"
type input "235-13.00-136.00"
select select
type input "ELLENDALE DE 19941-2730"
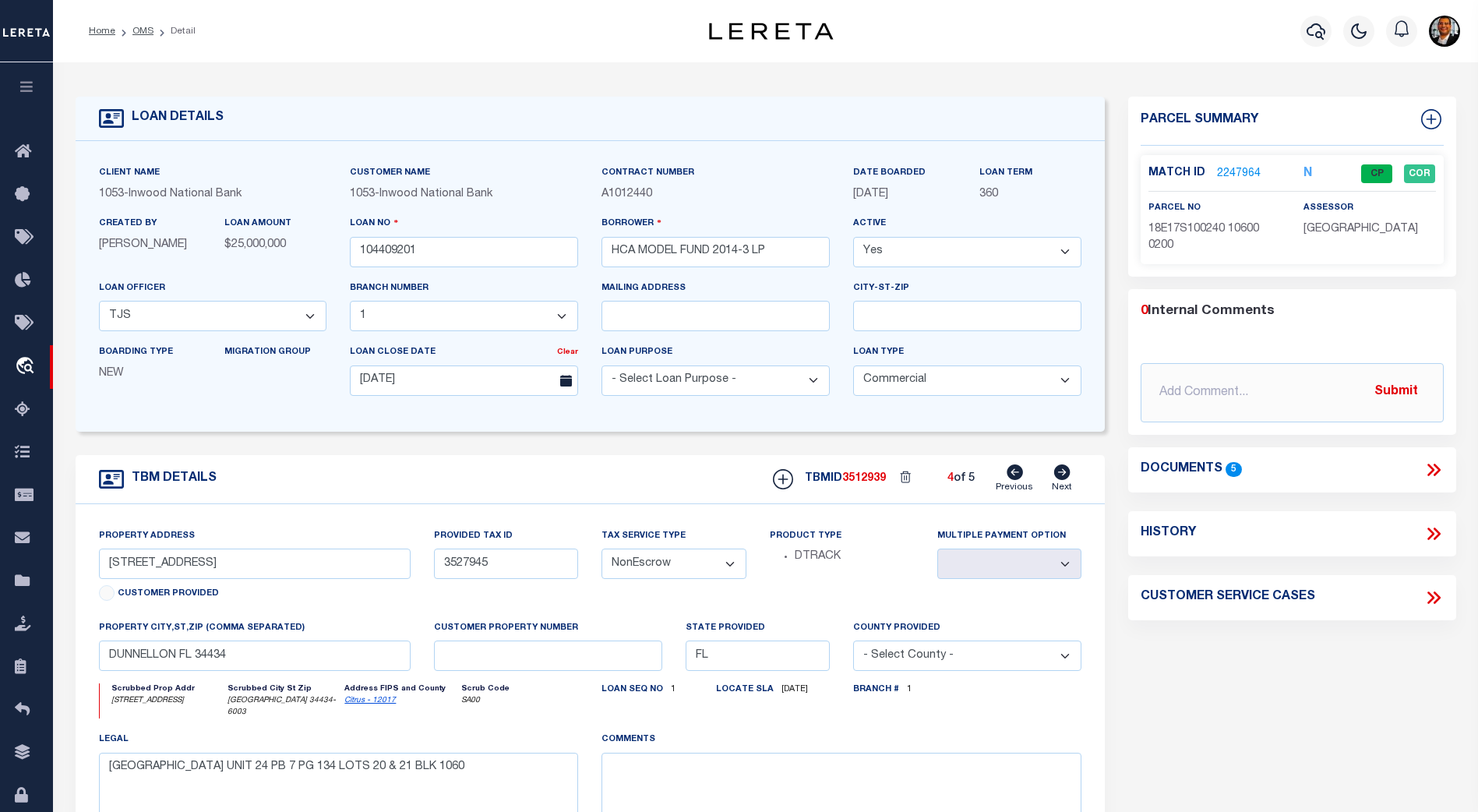
type input "235-13.00-136.00"
type textarea "[STREET_ADDRESS]"
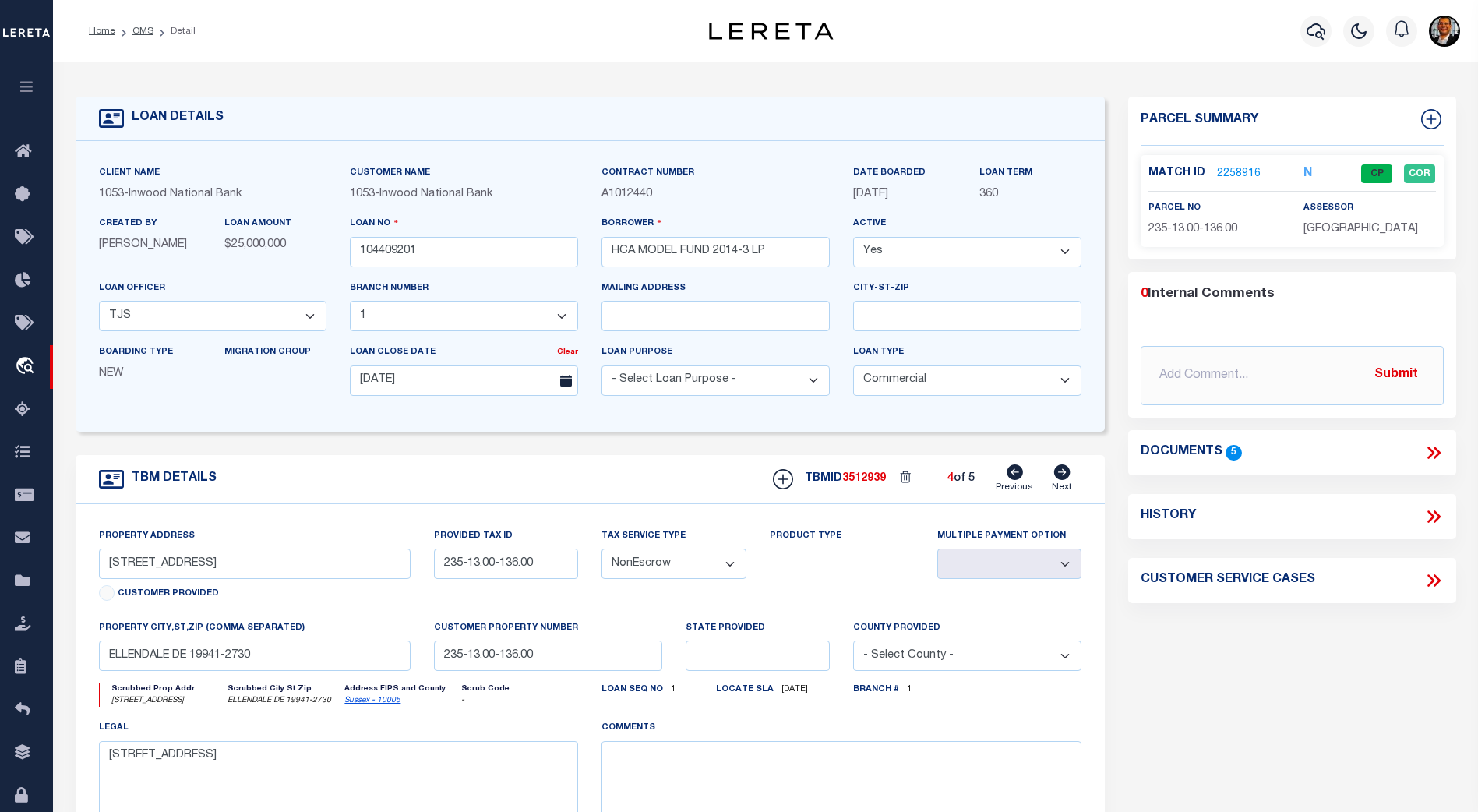
click at [1065, 477] on icon at bounding box center [1062, 472] width 16 height 15
type input "[STREET_ADDRESS]"
type input "235-13.00-135.00"
select select
type input "DE"
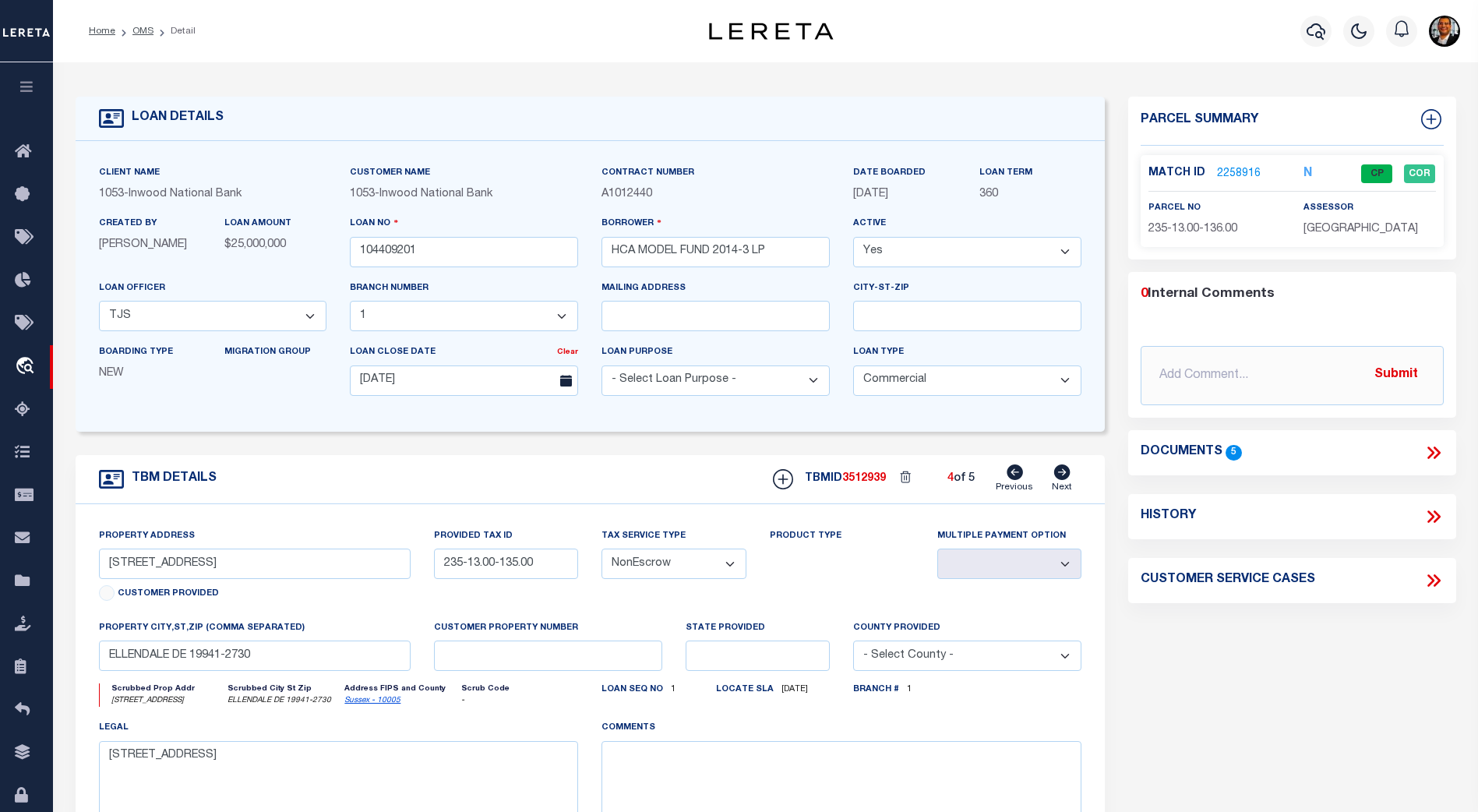
type textarea "[STREET_ADDRESS]"
click at [1065, 477] on icon at bounding box center [1062, 472] width 16 height 15
click at [1014, 476] on icon at bounding box center [1014, 472] width 16 height 15
type input "[STREET_ADDRESS]"
type input "235-13.00-136.00"
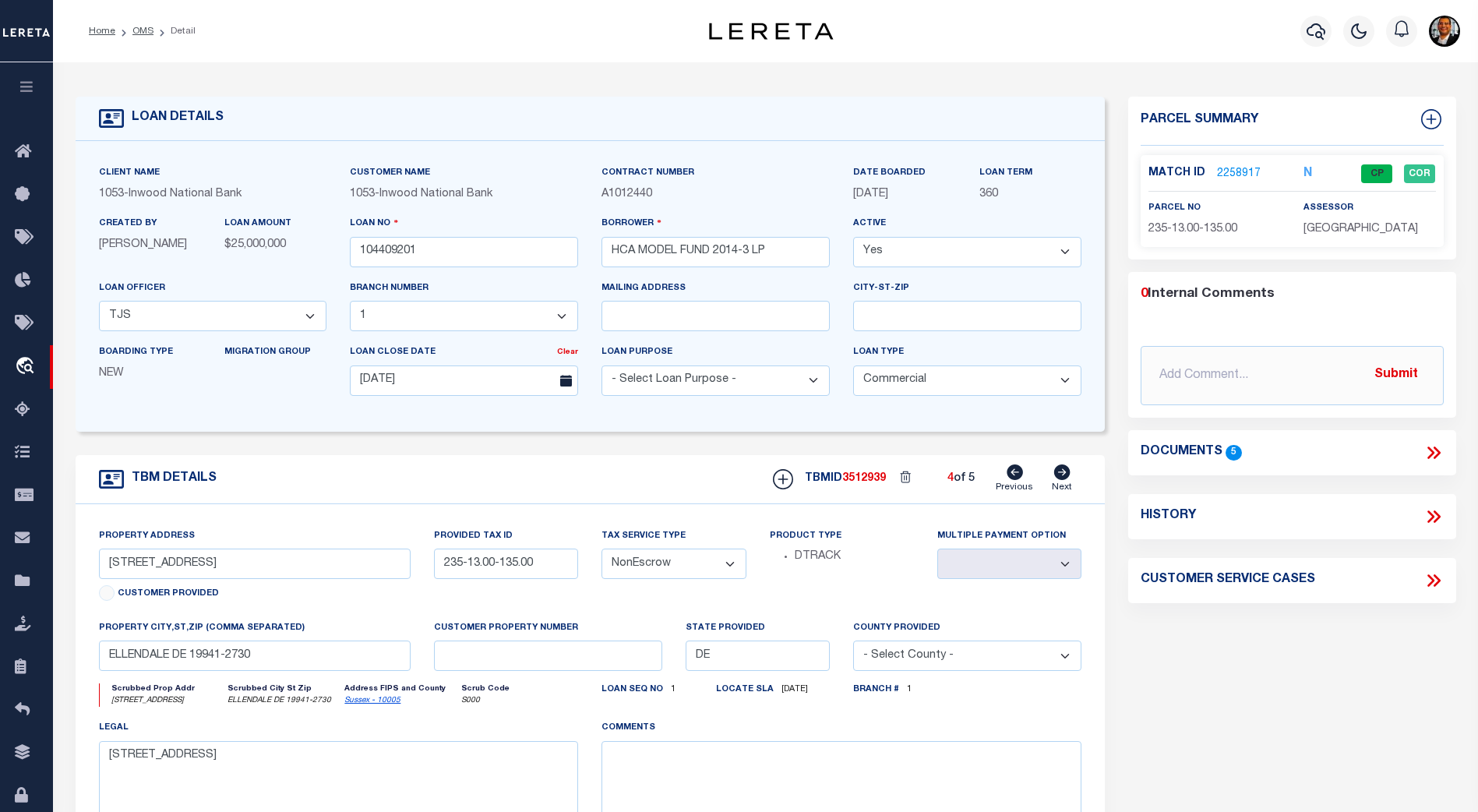
select select
type input "235-13.00-136.00"
type textarea "[STREET_ADDRESS]"
click at [1014, 476] on icon at bounding box center [1014, 472] width 16 height 15
type input "[STREET_ADDRESS]"
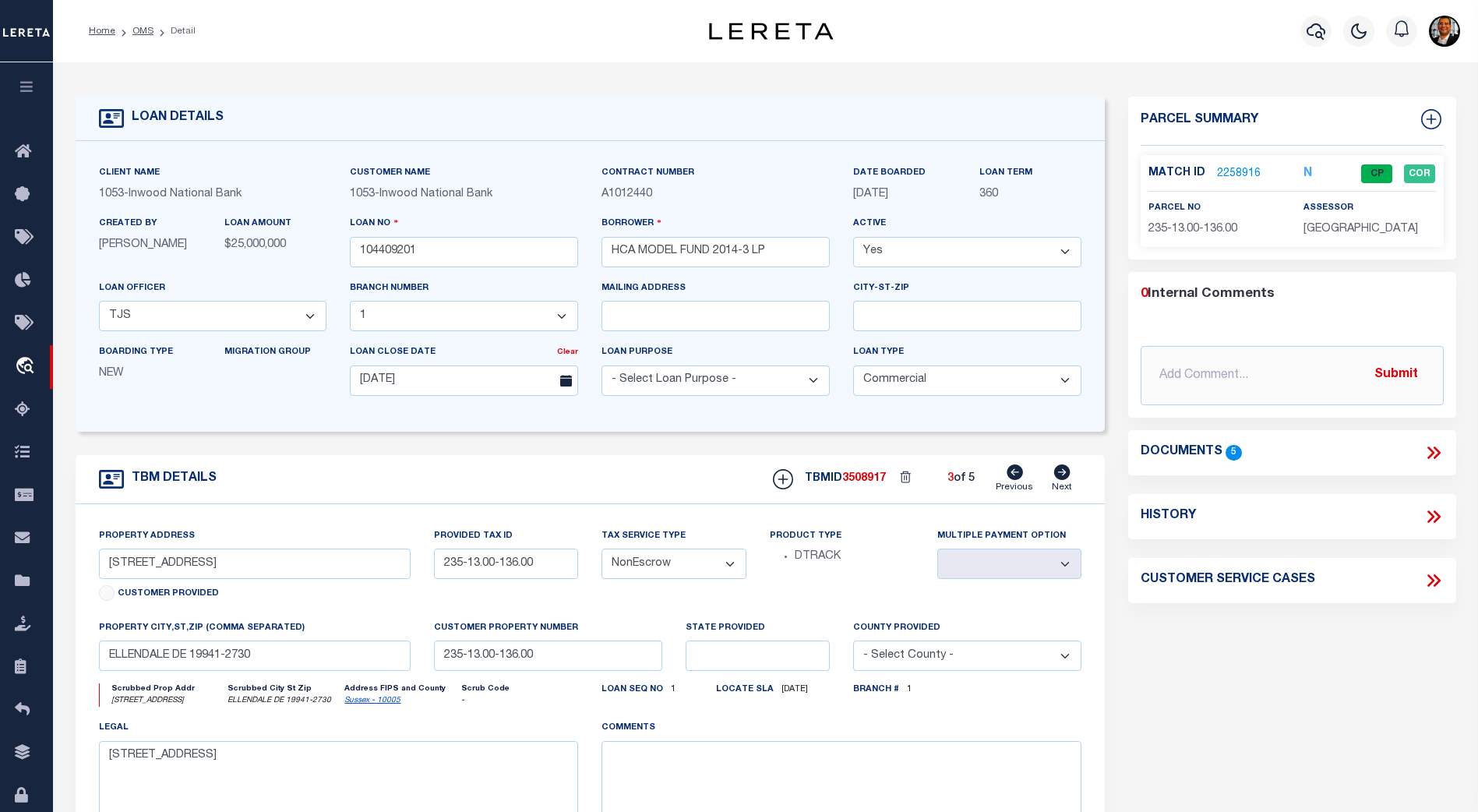
type input "3527945"
select select
type input "DUNNELLON FL 34434"
type input "FL"
type textarea "[GEOGRAPHIC_DATA] UNIT 24 PB 7 PG 134 LOTS 20 & 21 BLK 1060"
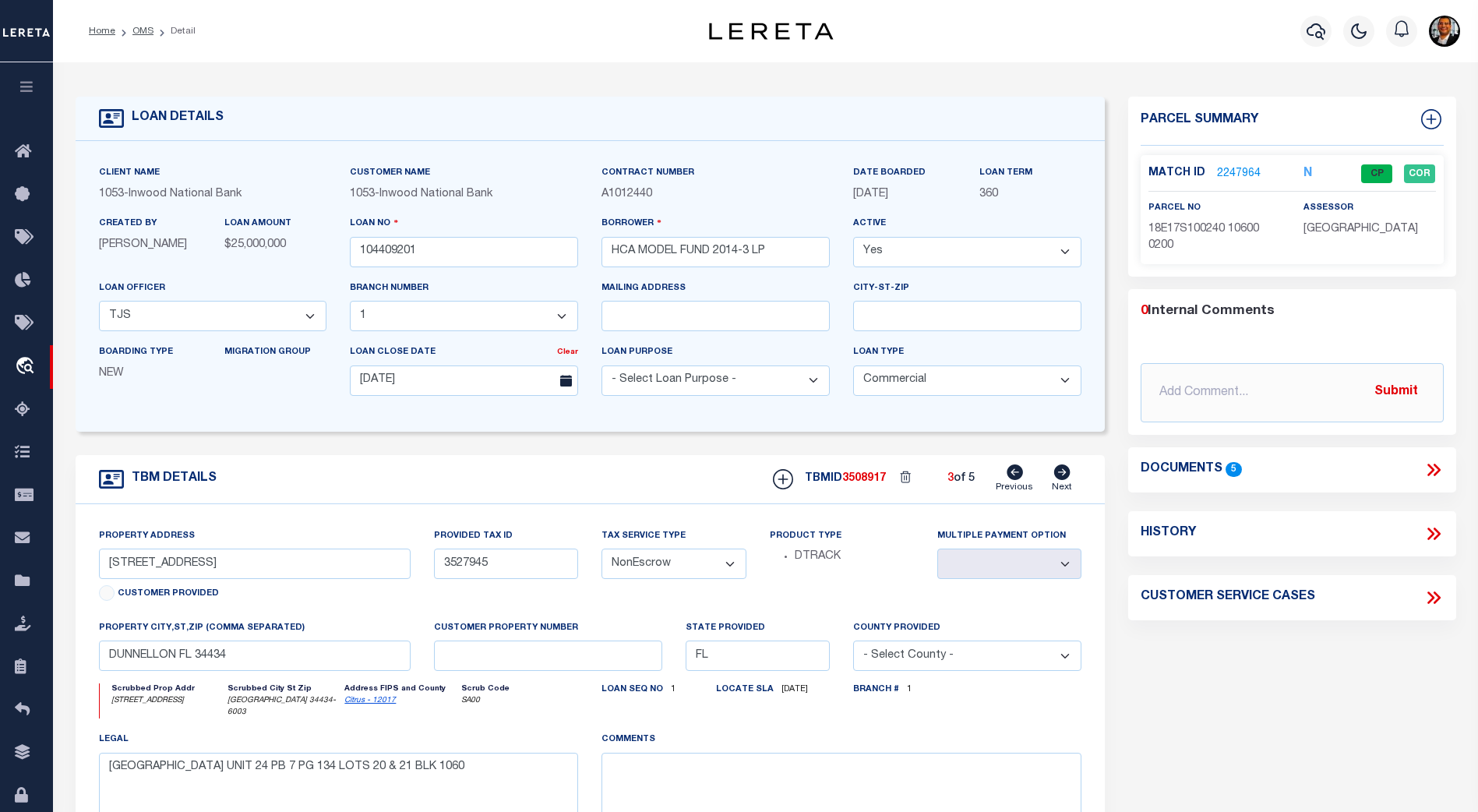
click at [1014, 476] on icon at bounding box center [1014, 472] width 16 height 15
type input "2 [PERSON_NAME]"
type input "R61004400001490000"
select select
type input "BLUFFTON SC 29910-4561"
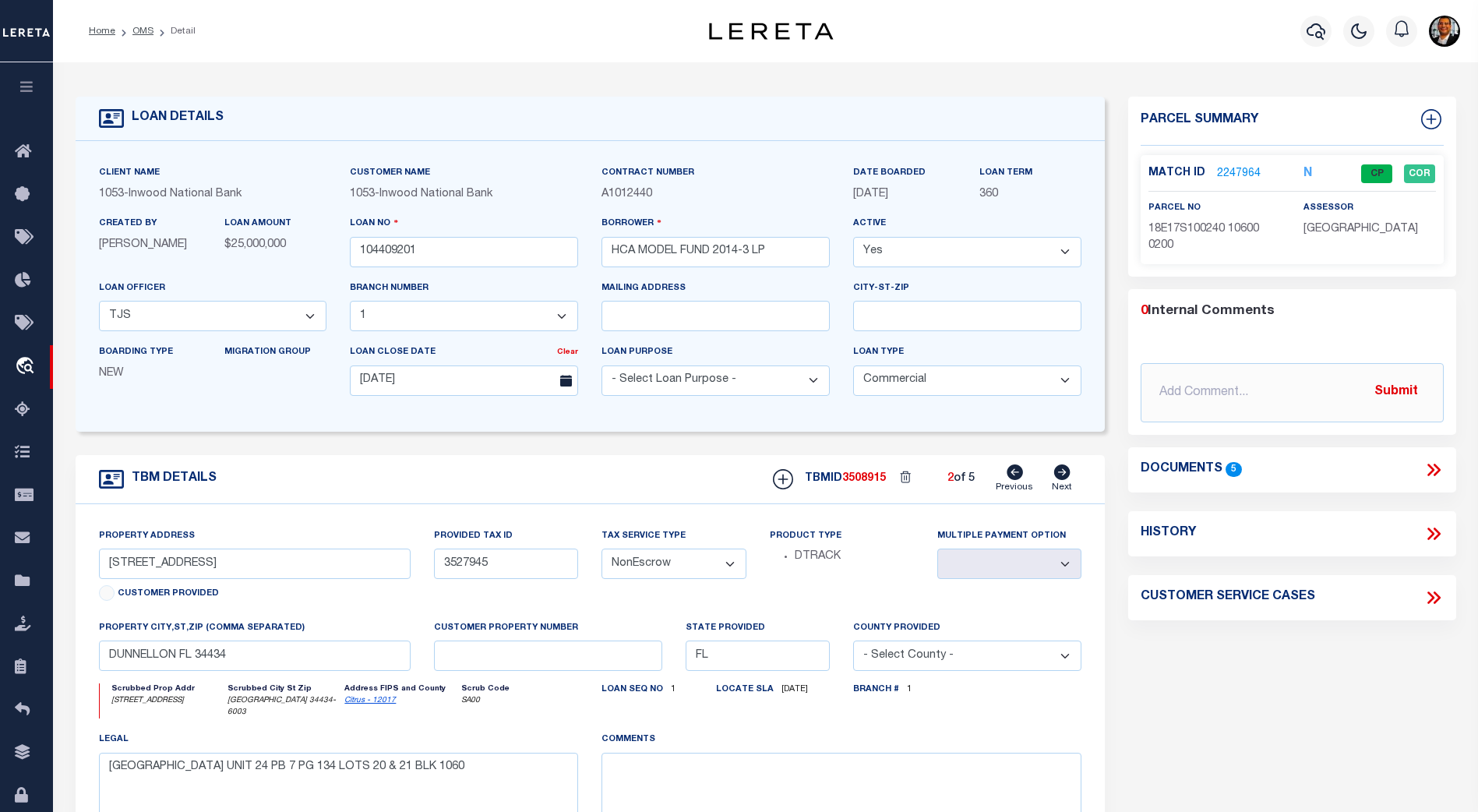
type input "SC"
select select
type textarea "LOT 193 LAKES AT [GEOGRAPHIC_DATA] PH1A POR OF PARCEL 9D-2 PB154 PG169"
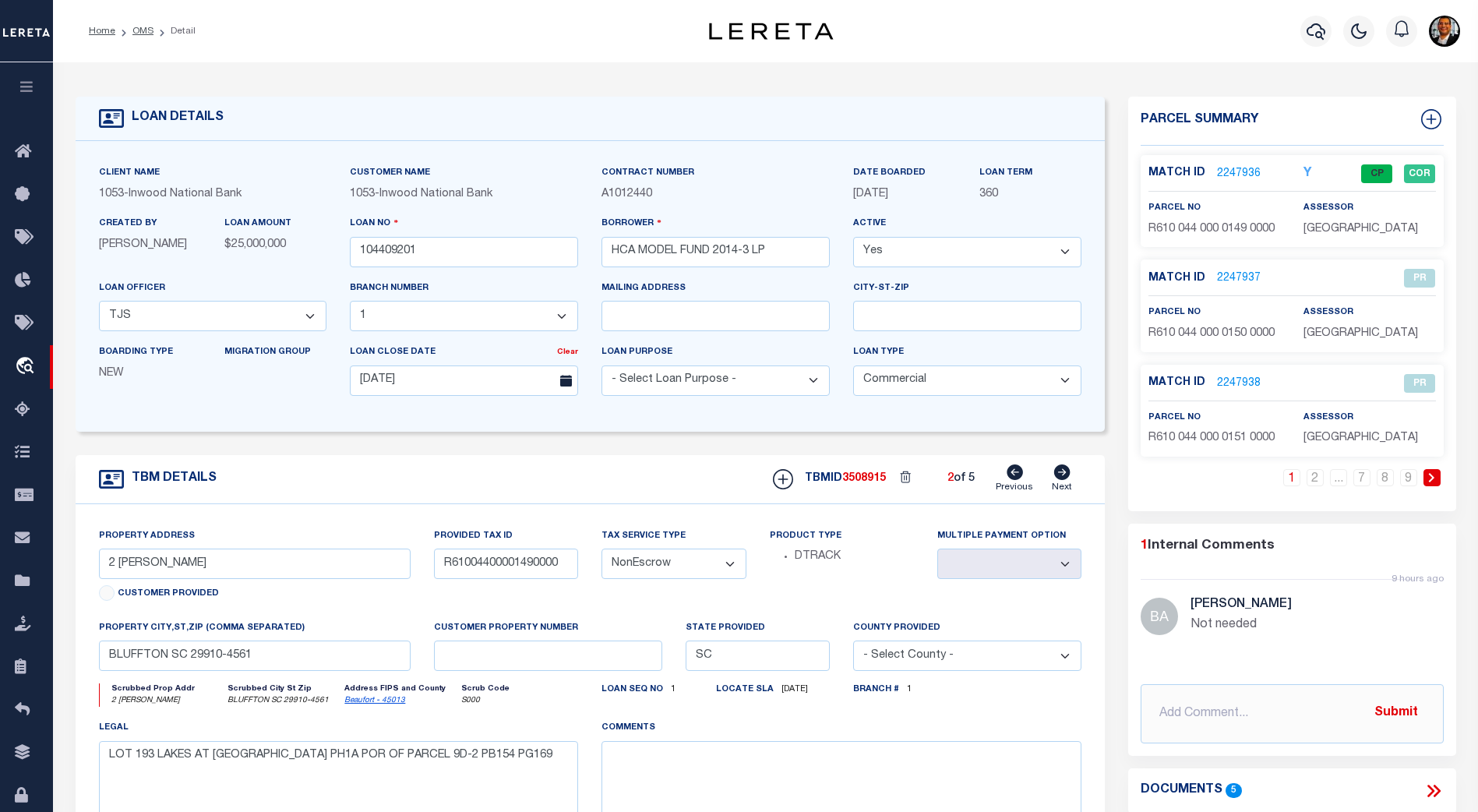
click at [1437, 477] on link at bounding box center [1433, 478] width 17 height 17
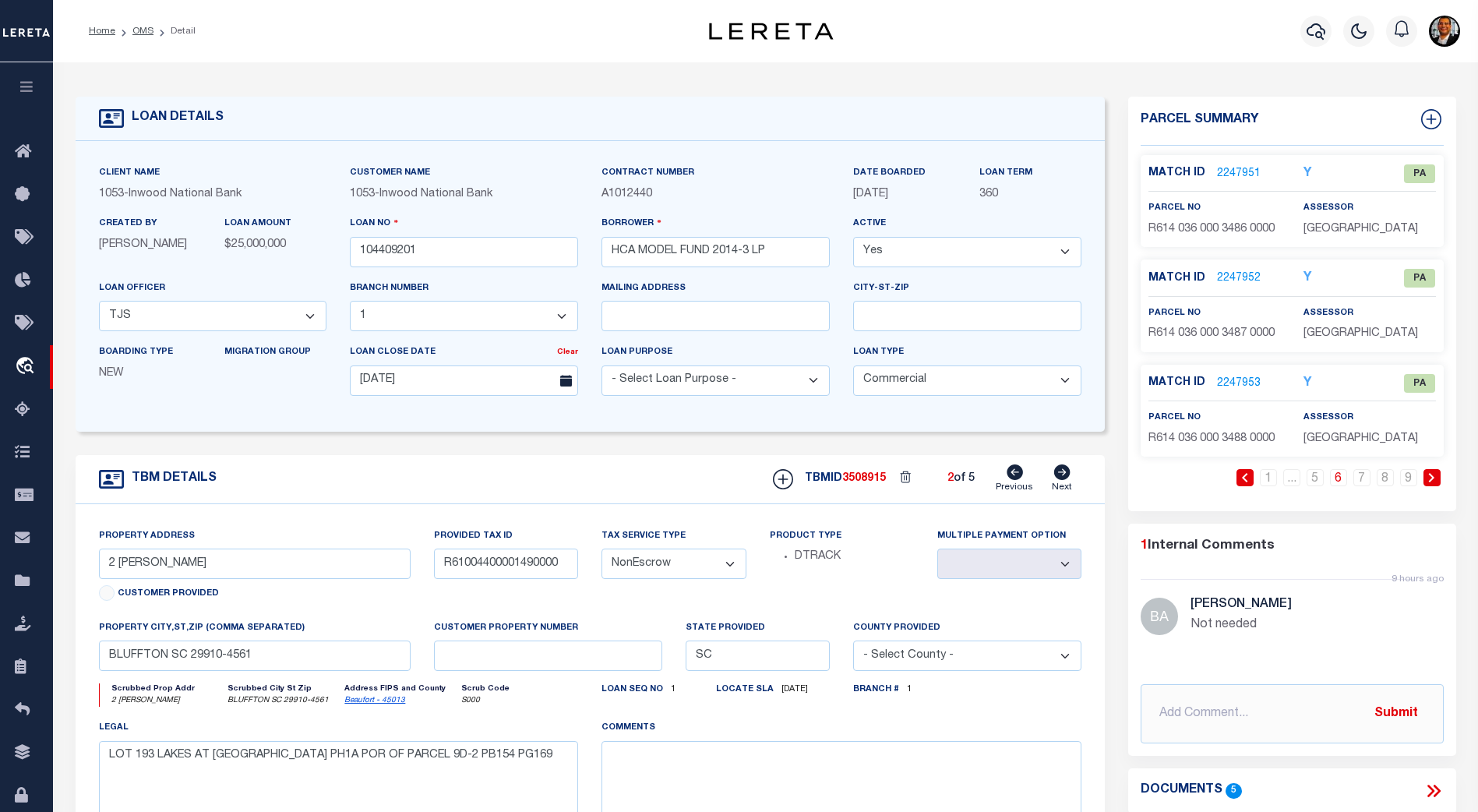
click at [873, 481] on span "3508915" at bounding box center [863, 478] width 43 height 11
click at [872, 481] on span "3508915" at bounding box center [863, 478] width 43 height 11
copy span "3508915"
